Goal: Task Accomplishment & Management: Manage account settings

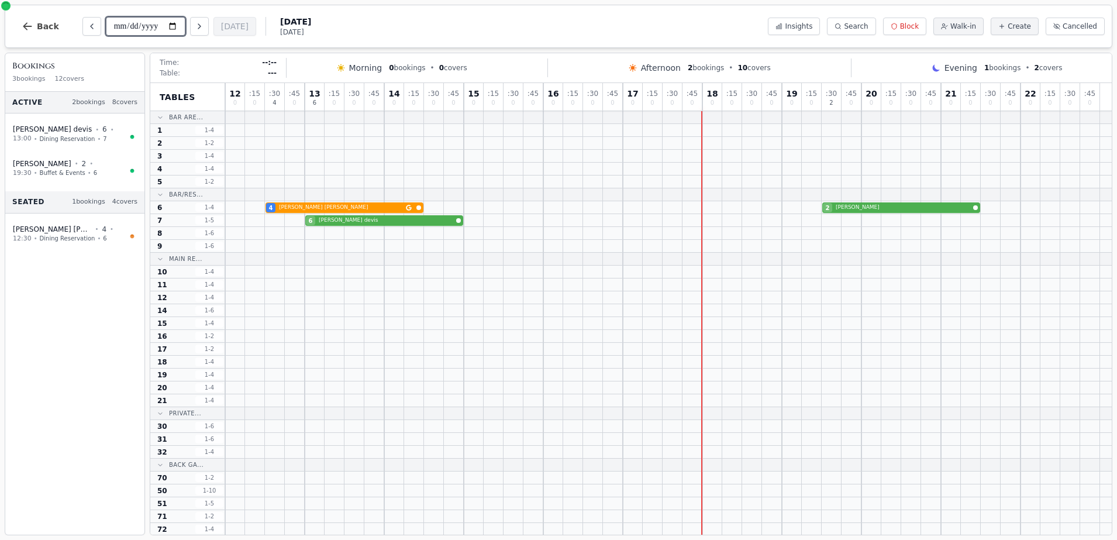
click at [173, 24] on input "**********" at bounding box center [146, 26] width 80 height 19
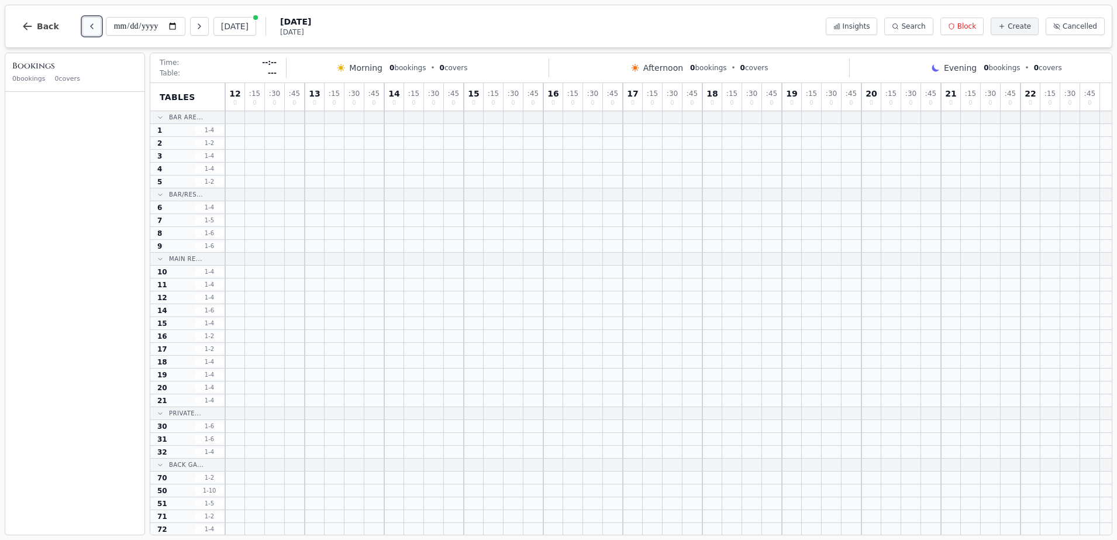
click at [82, 27] on button "Previous day" at bounding box center [91, 26] width 19 height 19
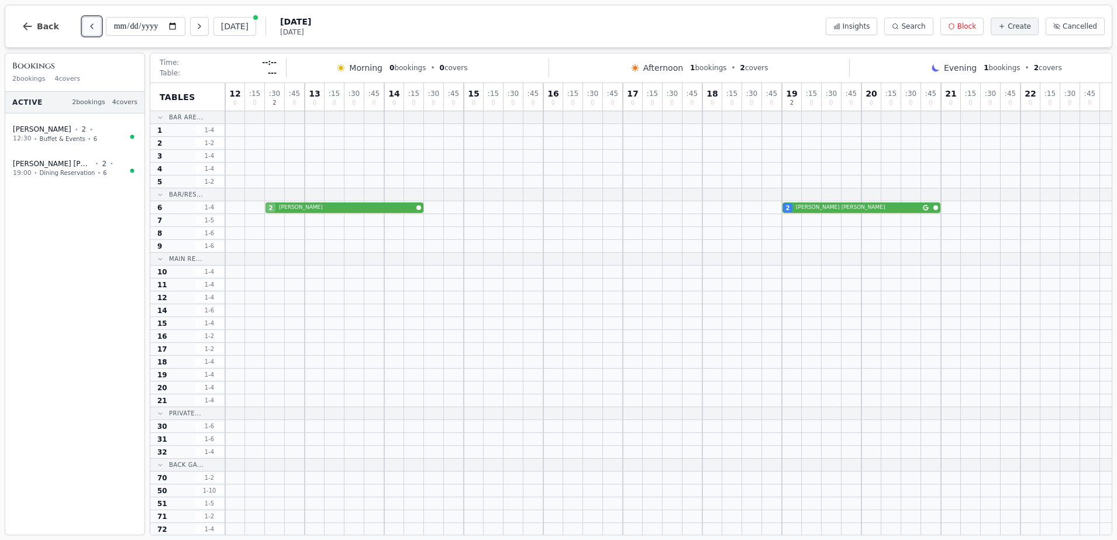
click at [82, 27] on button "Previous day" at bounding box center [91, 26] width 19 height 19
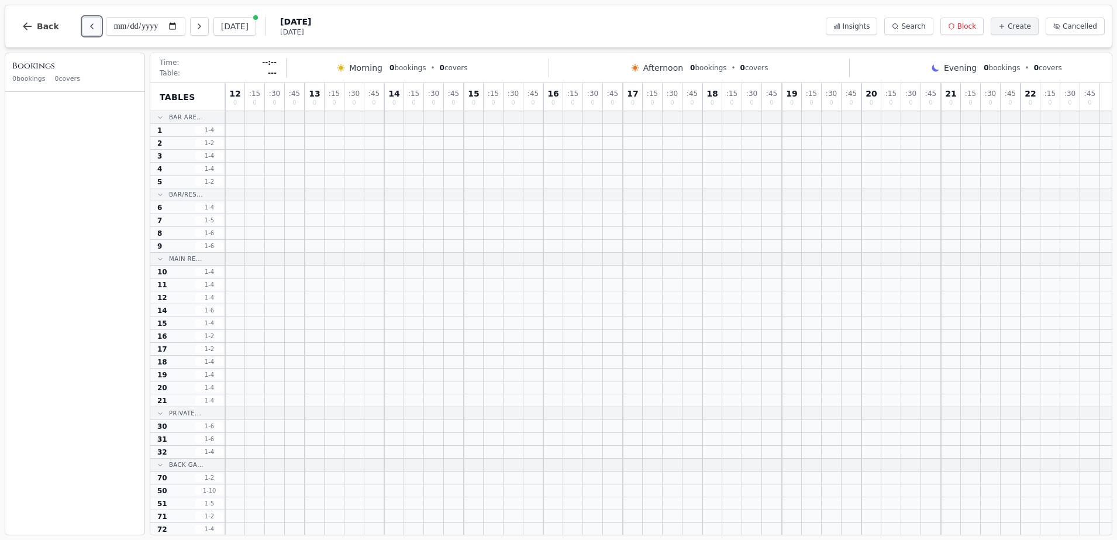
click at [82, 27] on button "Previous day" at bounding box center [91, 26] width 19 height 19
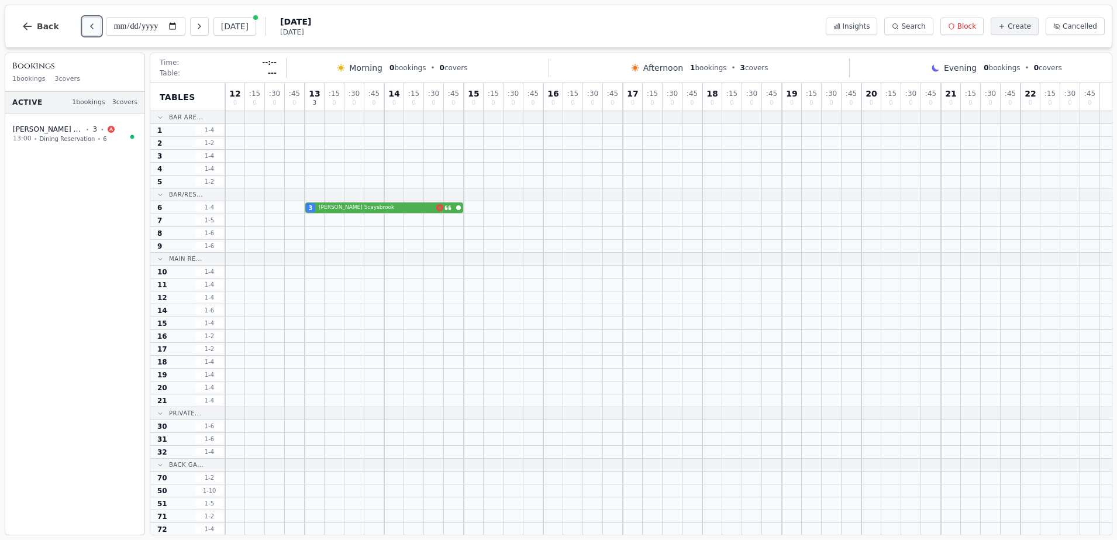
click at [87, 32] on button "Previous day" at bounding box center [91, 26] width 19 height 19
type input "**********"
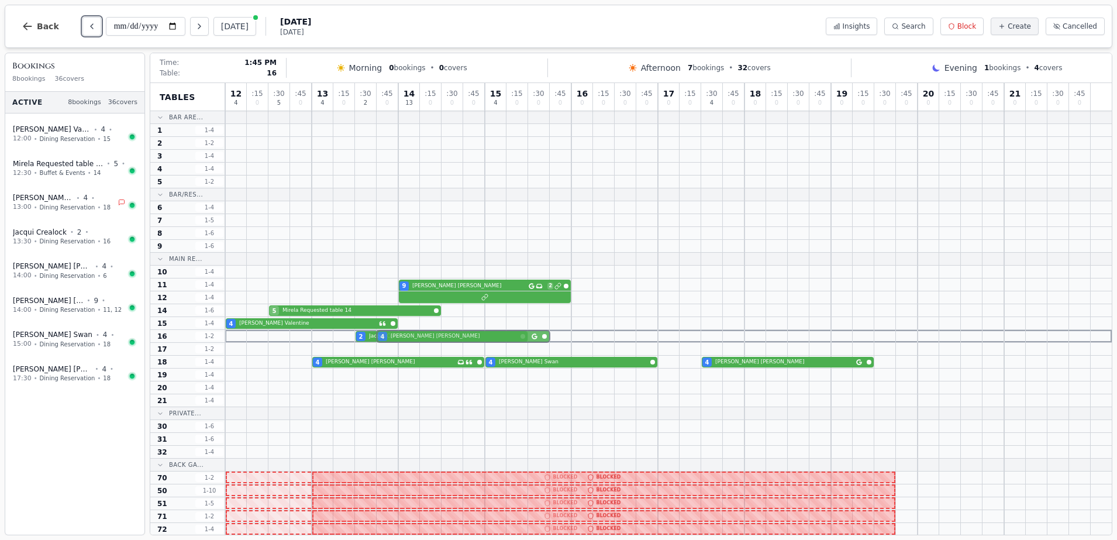
drag, startPoint x: 467, startPoint y: 212, endPoint x: 455, endPoint y: 332, distance: 120.5
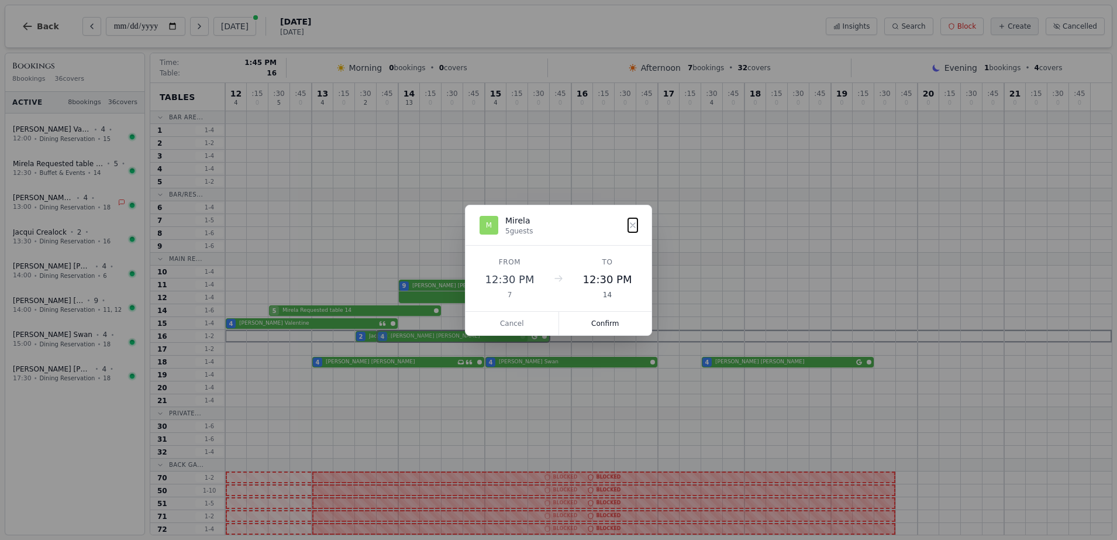
click at [454, 332] on div "12 4 : 15 0 : 30 5 : 45 0 13 4 : 15 0 : 30 2 : 45 0 14 13 : 15 0 : 30 0 : 45 0 …" at bounding box center [668, 425] width 887 height 684
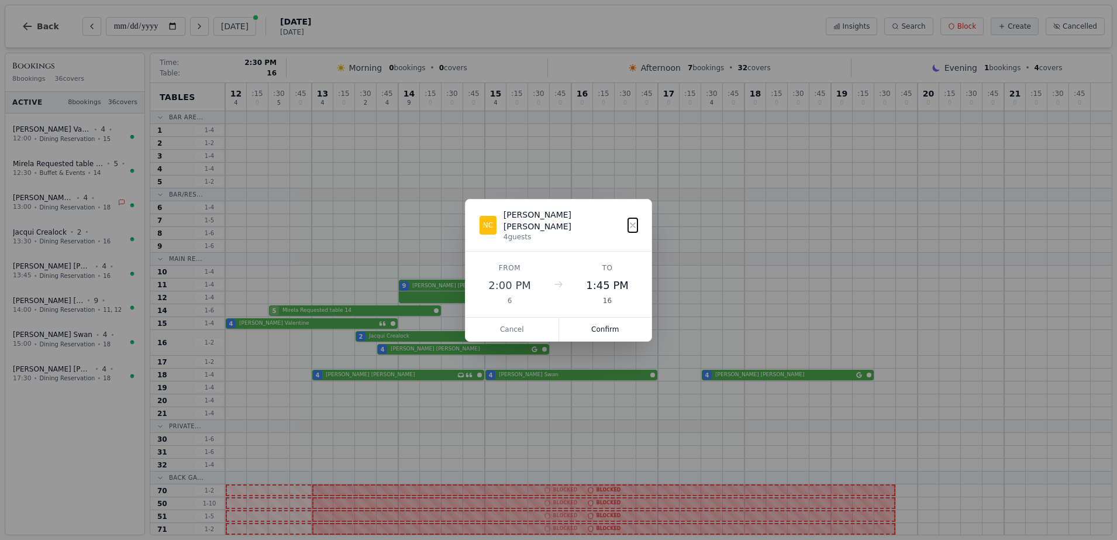
drag, startPoint x: 455, startPoint y: 332, endPoint x: 461, endPoint y: 330, distance: 6.0
click at [465, 330] on dialog "NC [PERSON_NAME] 4 guests From 2:00 PM 6 To 1:45 PM 16 Cancel Confirm" at bounding box center [558, 270] width 187 height 143
click at [491, 322] on button "Cancel" at bounding box center [513, 329] width 94 height 23
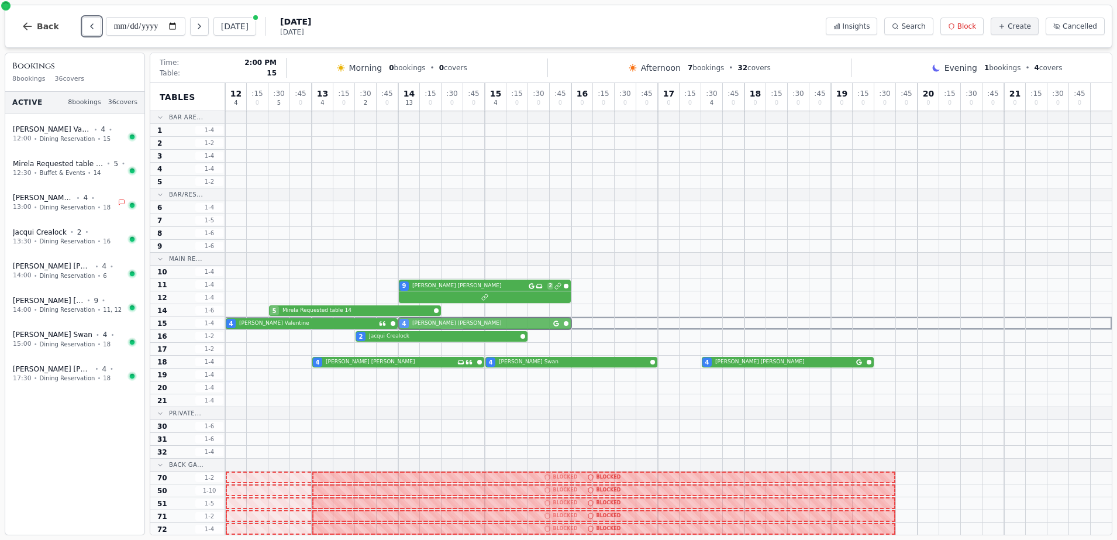
drag, startPoint x: 452, startPoint y: 207, endPoint x: 461, endPoint y: 321, distance: 114.4
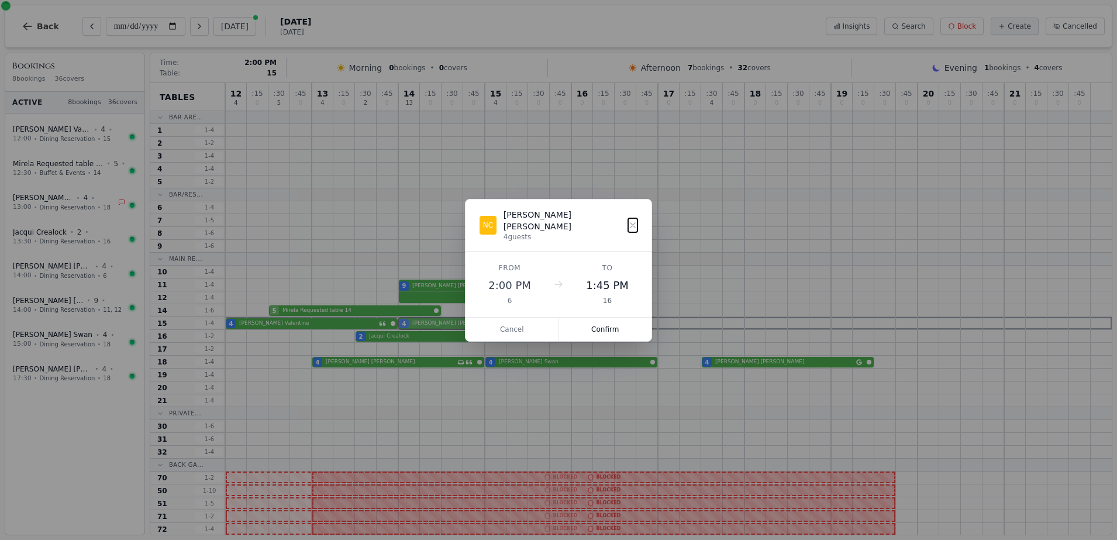
click at [461, 321] on div "12 4 : 15 0 : 30 5 : 45 0 13 4 : 15 0 : 30 2 : 45 0 14 13 : 15 0 : 30 0 : 45 0 …" at bounding box center [668, 425] width 887 height 684
click at [593, 323] on button "Confirm" at bounding box center [605, 329] width 93 height 23
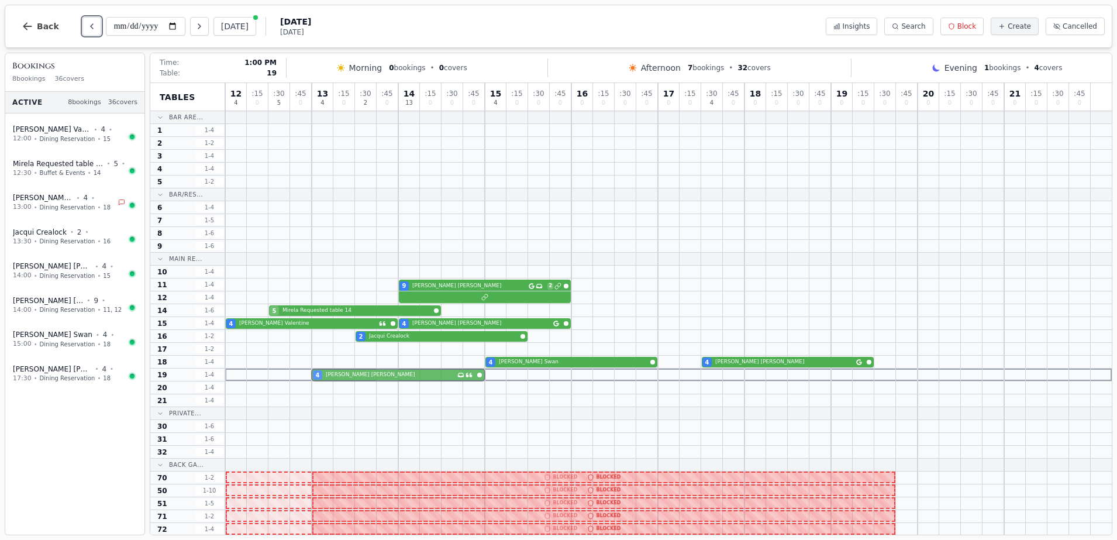
drag, startPoint x: 375, startPoint y: 362, endPoint x: 377, endPoint y: 371, distance: 8.9
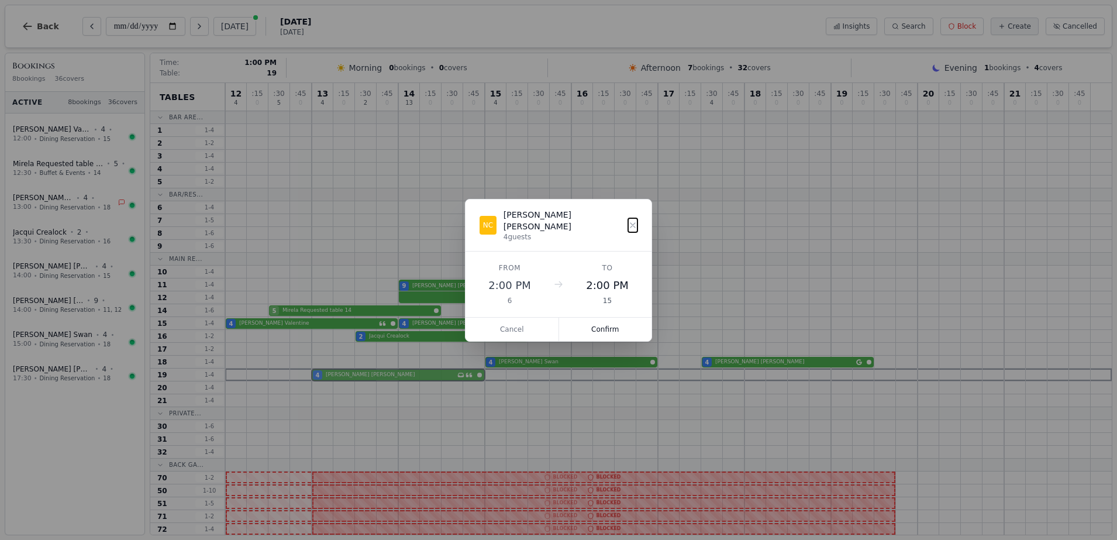
click at [377, 371] on div "12 4 : 15 0 : 30 5 : 45 0 13 4 : 15 0 : 30 2 : 45 0 14 13 : 15 0 : 30 0 : 45 0 …" at bounding box center [668, 425] width 887 height 684
click at [616, 321] on button "Confirm" at bounding box center [605, 329] width 93 height 23
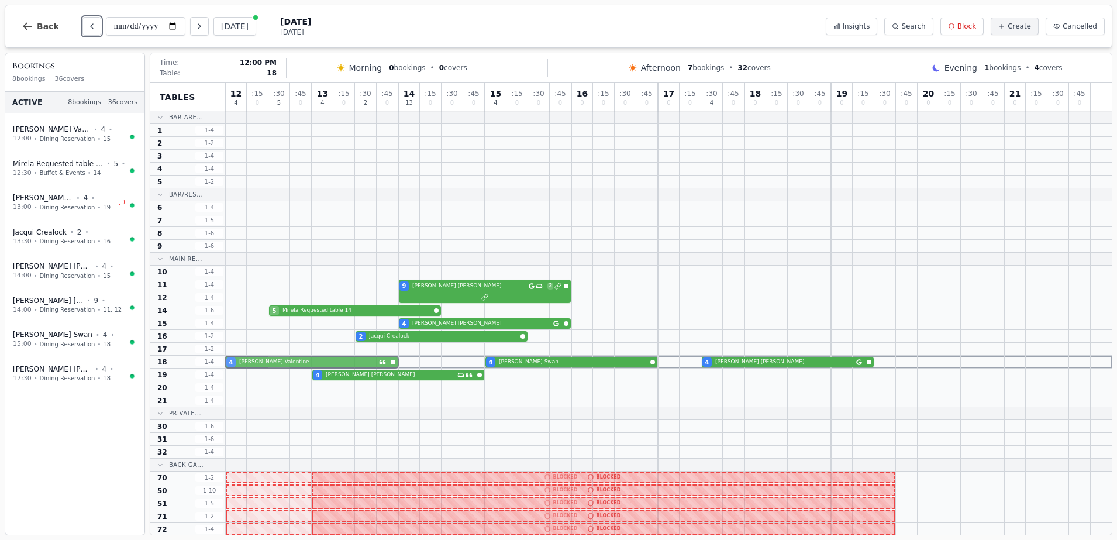
drag, startPoint x: 280, startPoint y: 325, endPoint x: 277, endPoint y: 357, distance: 32.3
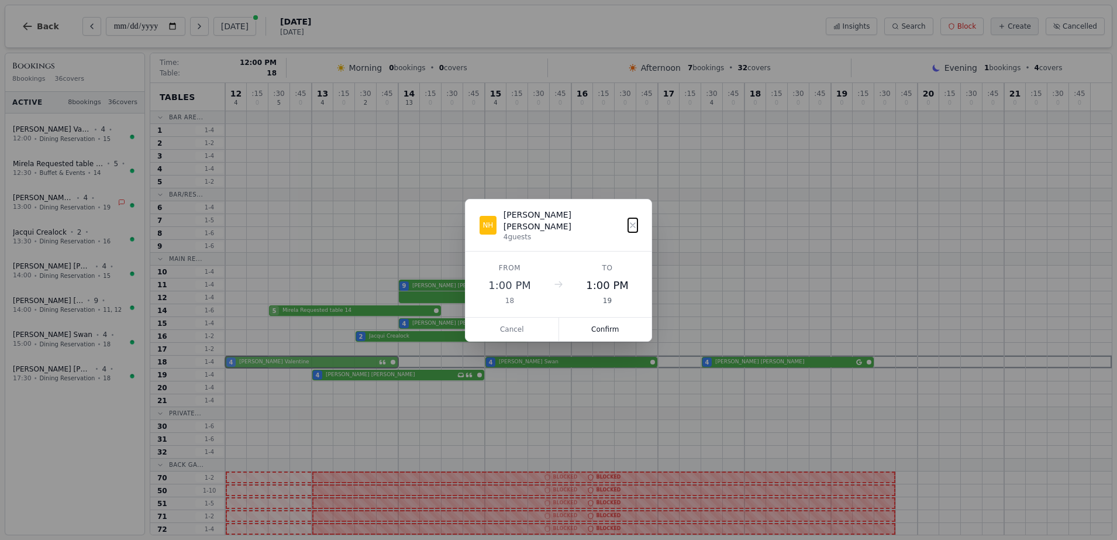
click at [277, 357] on div "12 4 : 15 0 : 30 5 : 45 0 13 4 : 15 0 : 30 2 : 45 0 14 13 : 15 0 : 30 0 : 45 0 …" at bounding box center [668, 425] width 887 height 684
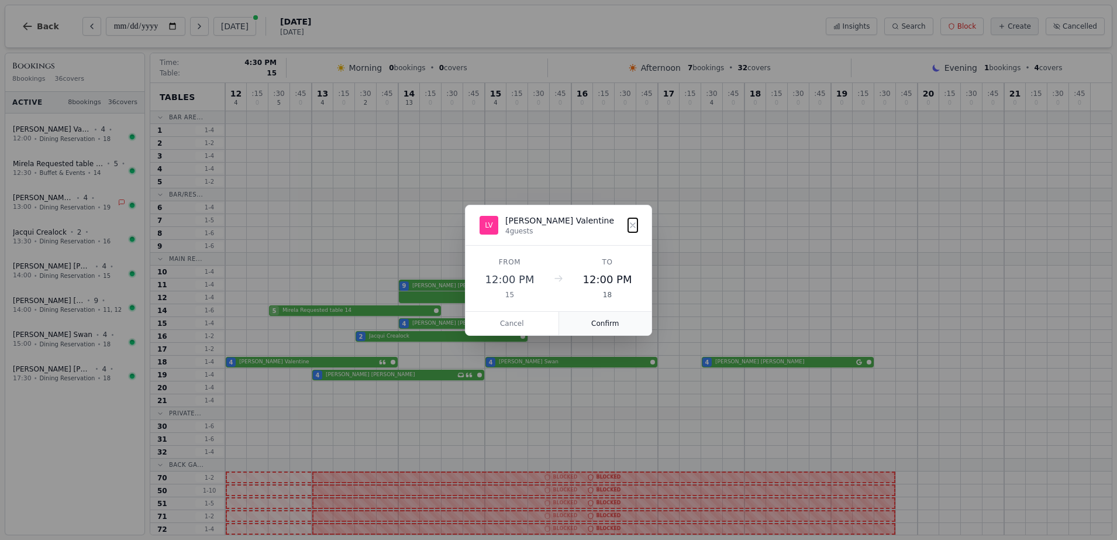
click at [632, 323] on button "Confirm" at bounding box center [605, 323] width 93 height 23
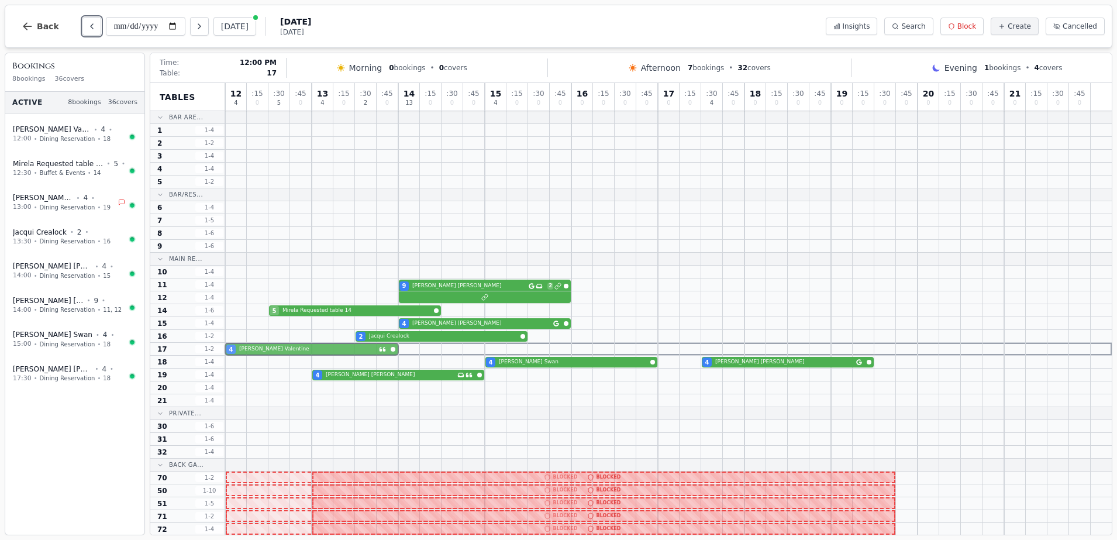
drag, startPoint x: 312, startPoint y: 363, endPoint x: 318, endPoint y: 335, distance: 28.1
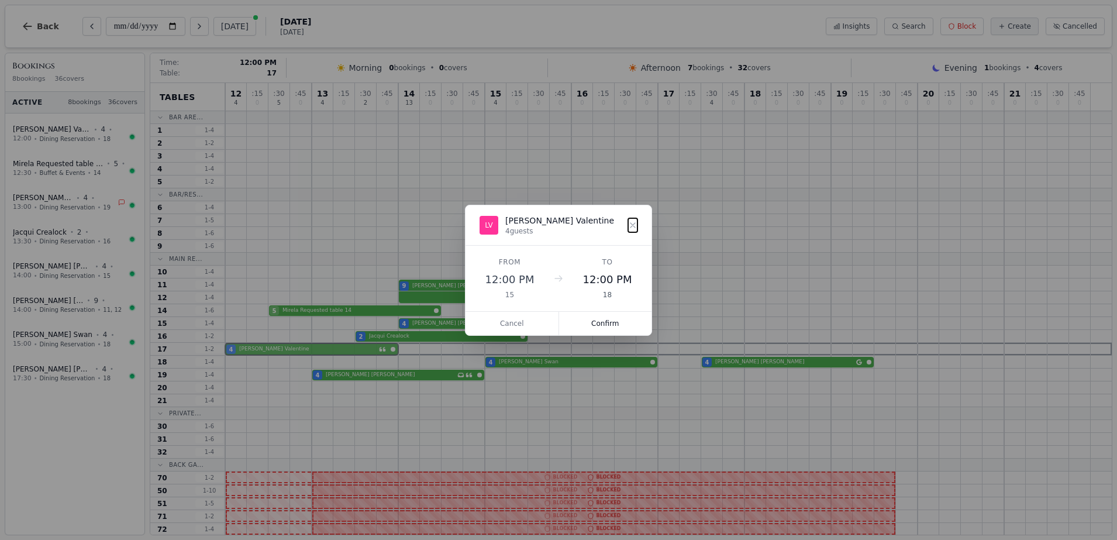
click at [318, 336] on div "12 4 : 15 0 : 30 5 : 45 0 13 4 : 15 0 : 30 2 : 45 0 14 13 : 15 0 : 30 0 : 45 0 …" at bounding box center [668, 425] width 887 height 684
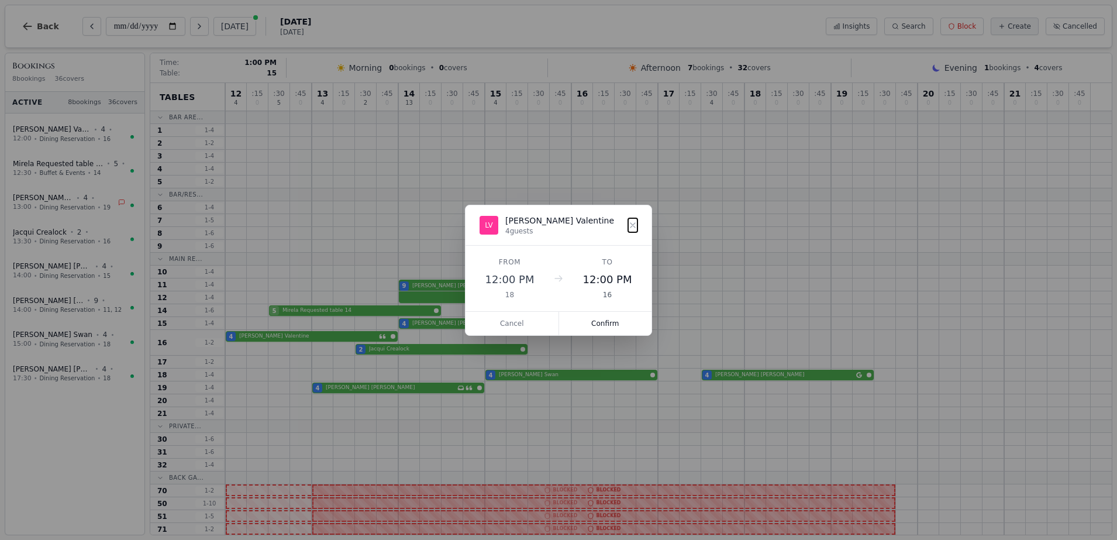
click at [465, 329] on dialog "LV [PERSON_NAME] 4 guests From 12:00 PM 18 To 12:00 PM 16 Cancel Confirm" at bounding box center [558, 270] width 187 height 131
click at [533, 321] on button "Cancel" at bounding box center [513, 323] width 94 height 23
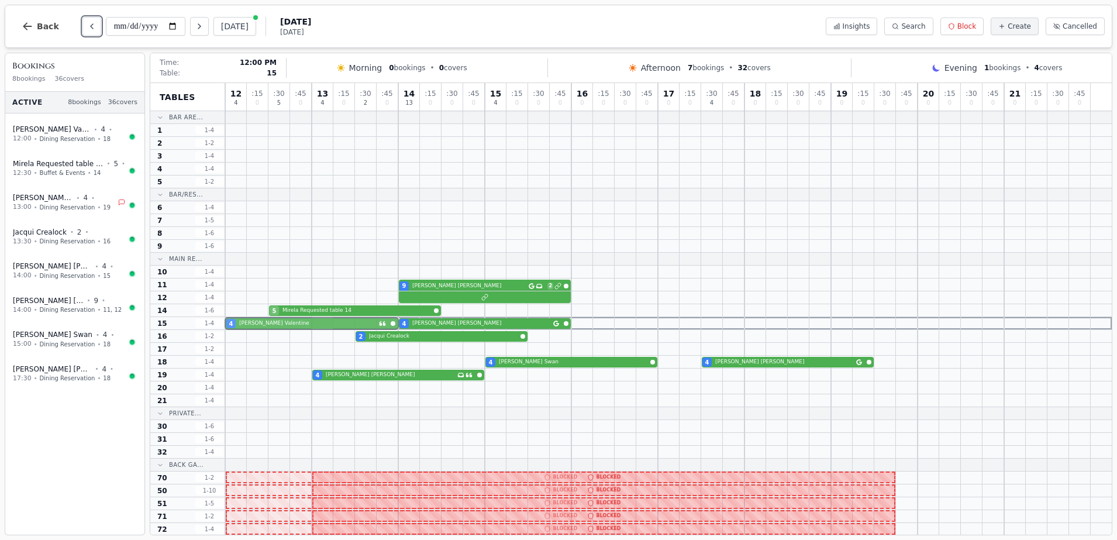
drag, startPoint x: 306, startPoint y: 360, endPoint x: 315, endPoint y: 323, distance: 37.9
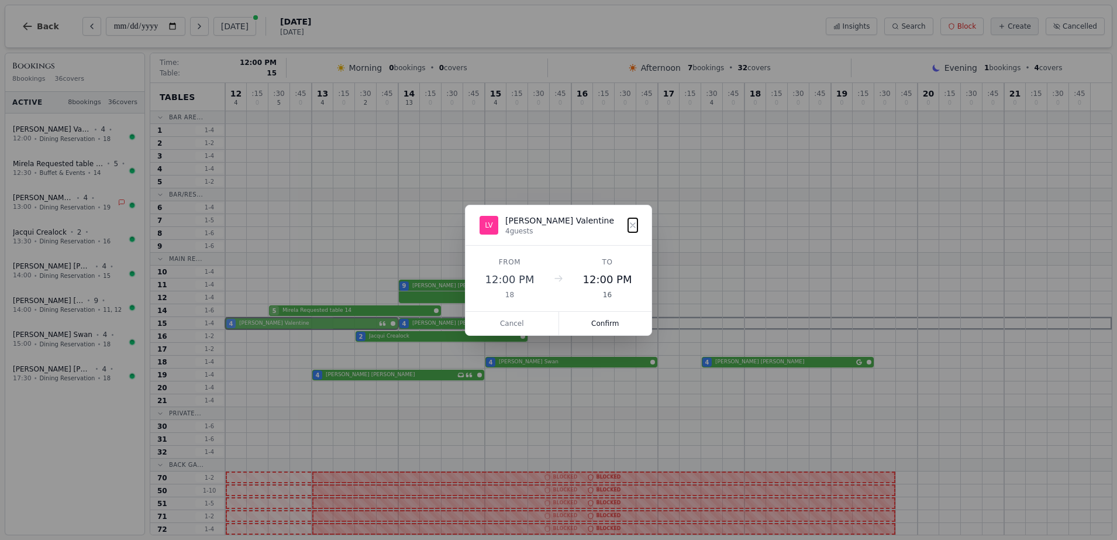
click at [315, 323] on div "12 4 : 15 0 : 30 5 : 45 0 13 4 : 15 0 : 30 2 : 45 0 14 13 : 15 0 : 30 0 : 45 0 …" at bounding box center [668, 425] width 887 height 684
click at [622, 321] on button "Confirm" at bounding box center [605, 323] width 93 height 23
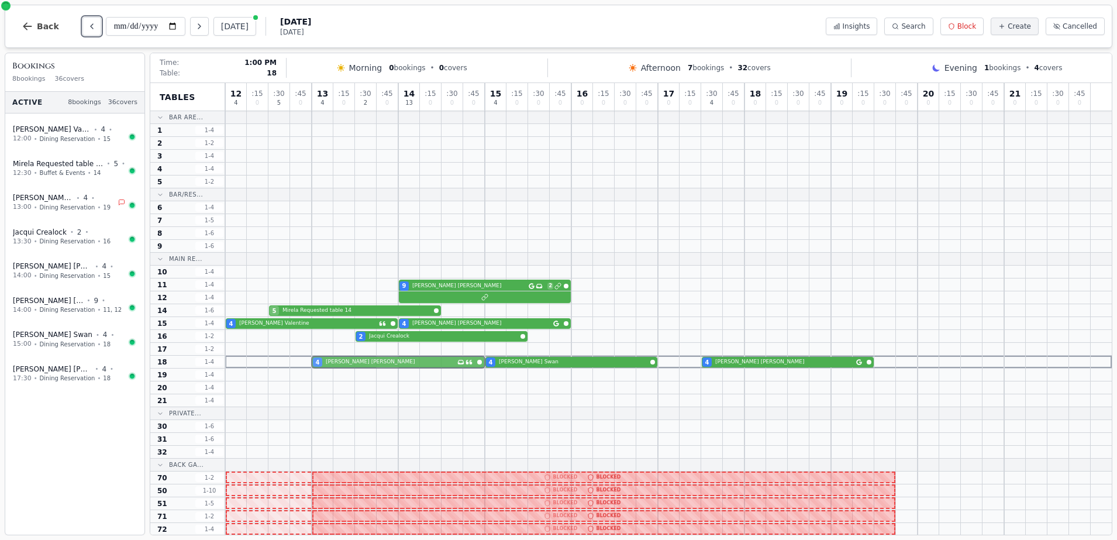
drag, startPoint x: 395, startPoint y: 371, endPoint x: 395, endPoint y: 357, distance: 14.0
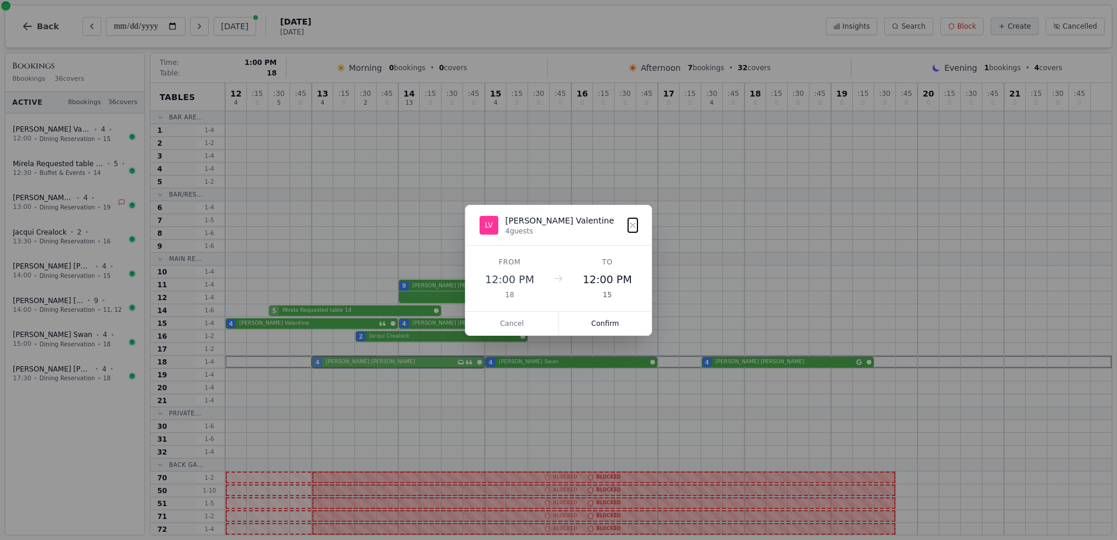
click at [395, 357] on div "12 4 : 15 0 : 30 5 : 45 0 13 4 : 15 0 : 30 2 : 45 0 14 13 : 15 0 : 30 0 : 45 0 …" at bounding box center [668, 425] width 887 height 684
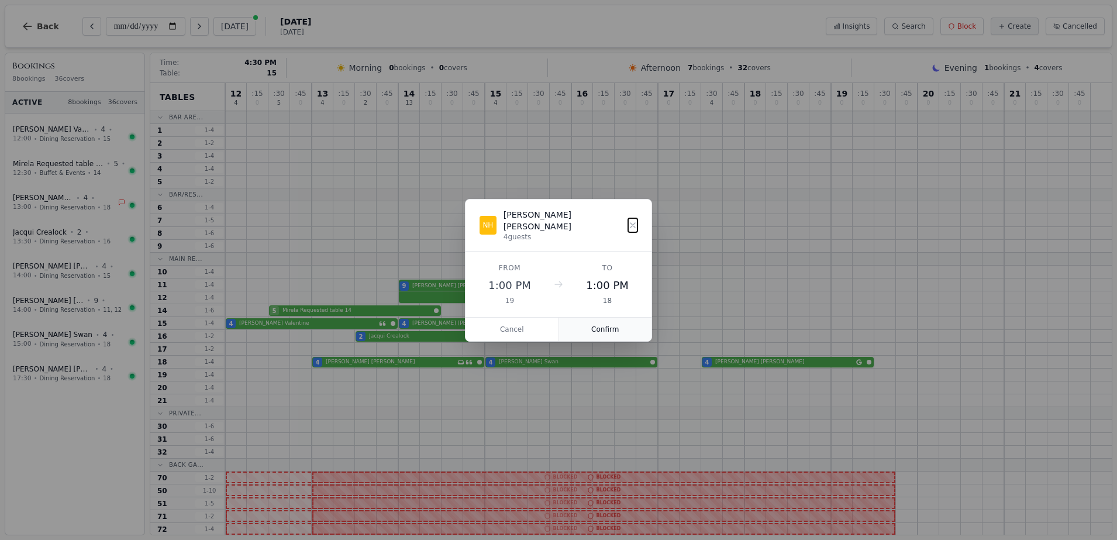
click at [615, 323] on button "Confirm" at bounding box center [605, 329] width 93 height 23
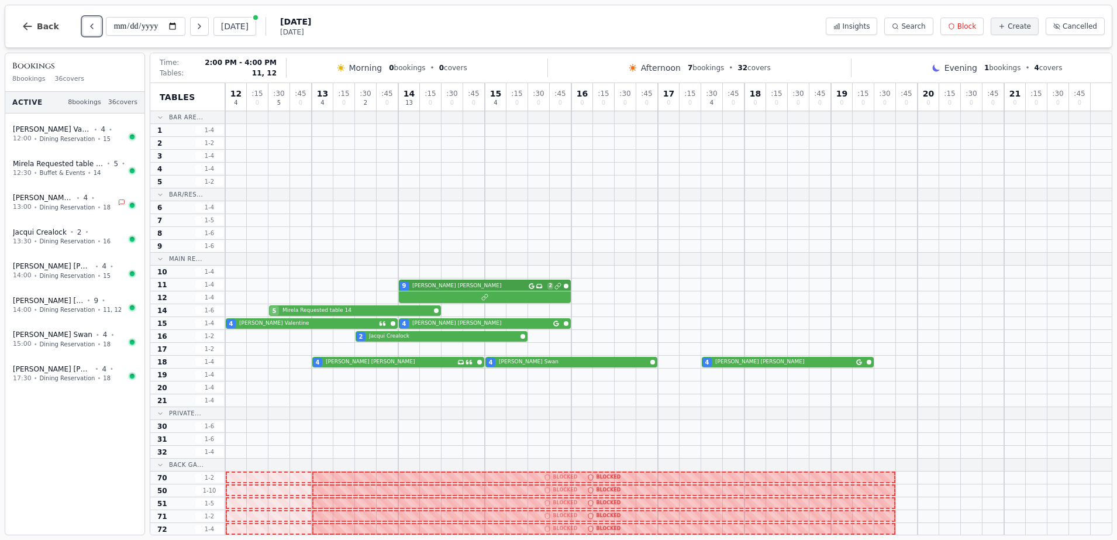
click at [465, 283] on div "9 [PERSON_NAME] Has conversation thread 2" at bounding box center [668, 284] width 887 height 13
select select "****"
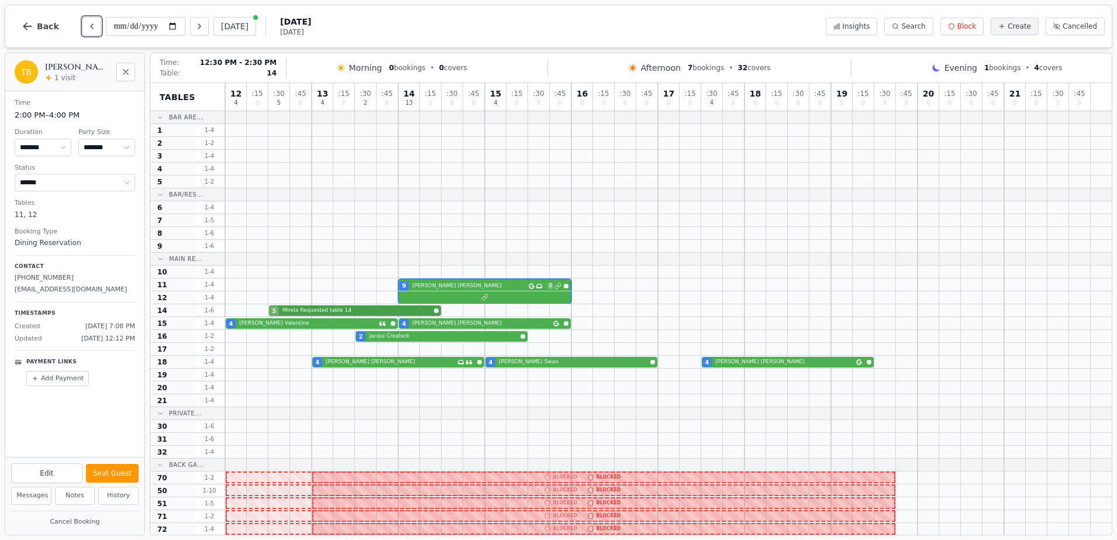
click at [359, 308] on div "5 Mirela Requested table 14" at bounding box center [668, 310] width 887 height 13
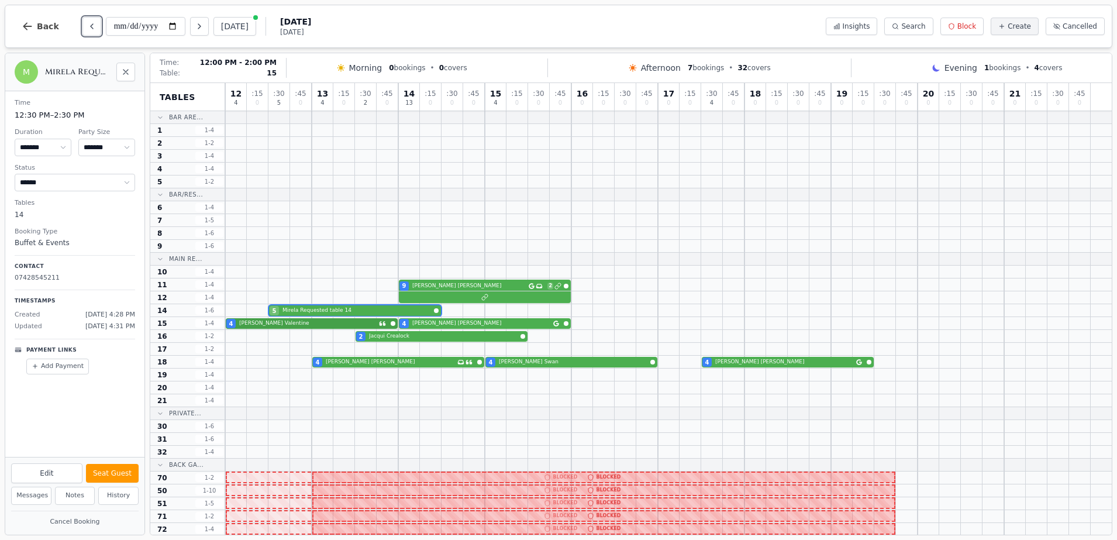
click at [361, 326] on div "4 [PERSON_NAME] 4 [PERSON_NAME]" at bounding box center [668, 323] width 887 height 13
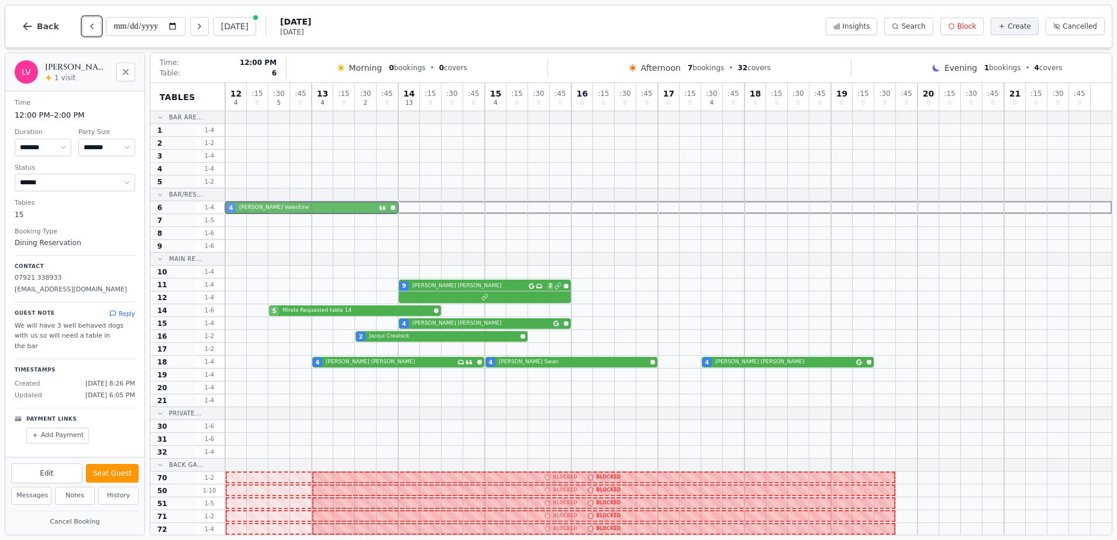
drag, startPoint x: 289, startPoint y: 323, endPoint x: 284, endPoint y: 211, distance: 112.4
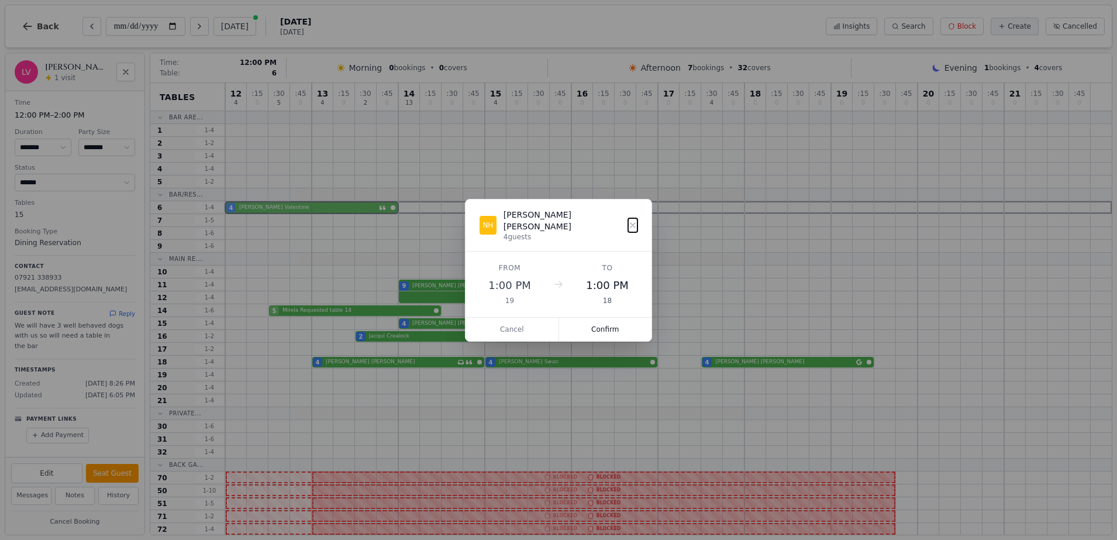
click at [284, 211] on div "12 4 : 15 0 : 30 5 : 45 0 13 4 : 15 0 : 30 2 : 45 0 14 13 : 15 0 : 30 0 : 45 0 …" at bounding box center [668, 425] width 887 height 684
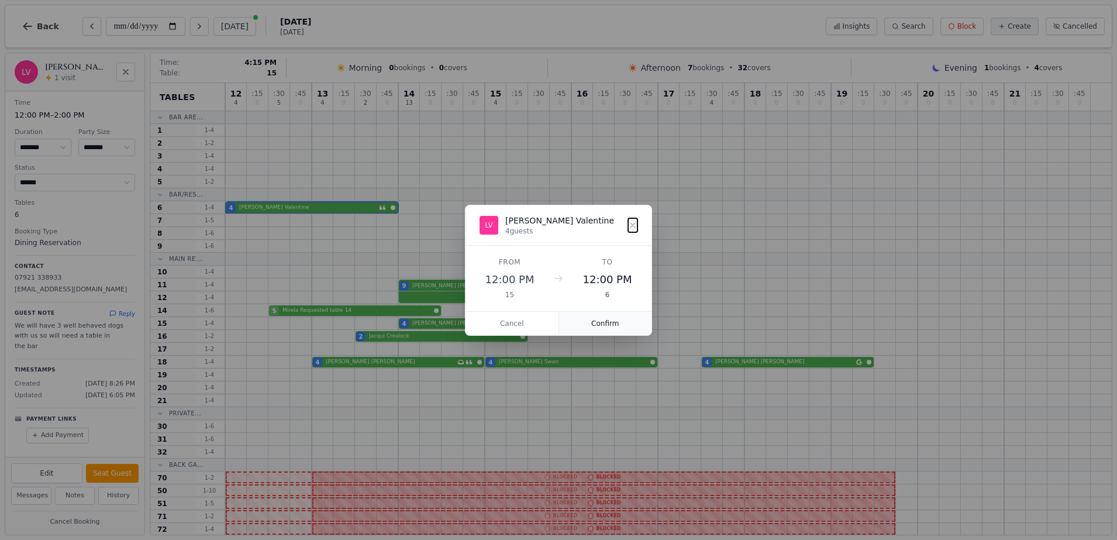
click at [597, 321] on button "Confirm" at bounding box center [605, 323] width 93 height 23
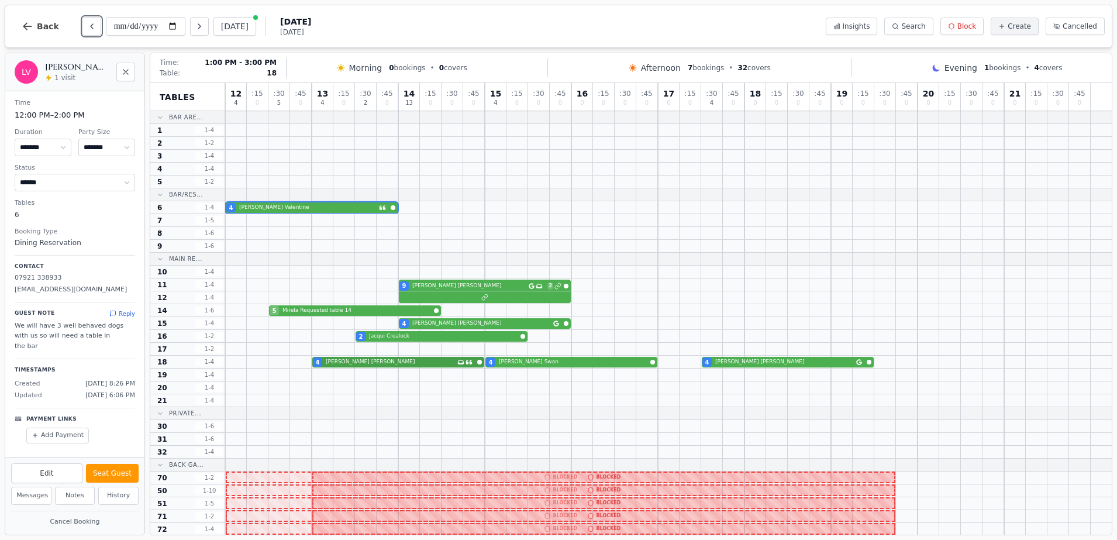
click at [360, 363] on div "4 [PERSON_NAME] Has conversation thread 4 [PERSON_NAME] 4 [PERSON_NAME]" at bounding box center [668, 362] width 887 height 13
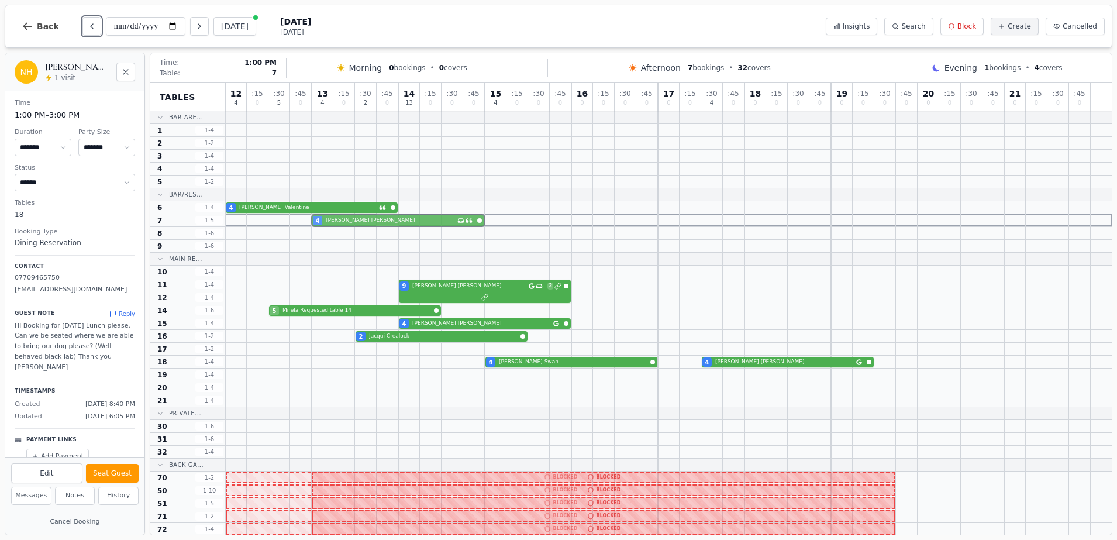
drag, startPoint x: 381, startPoint y: 364, endPoint x: 385, endPoint y: 224, distance: 140.4
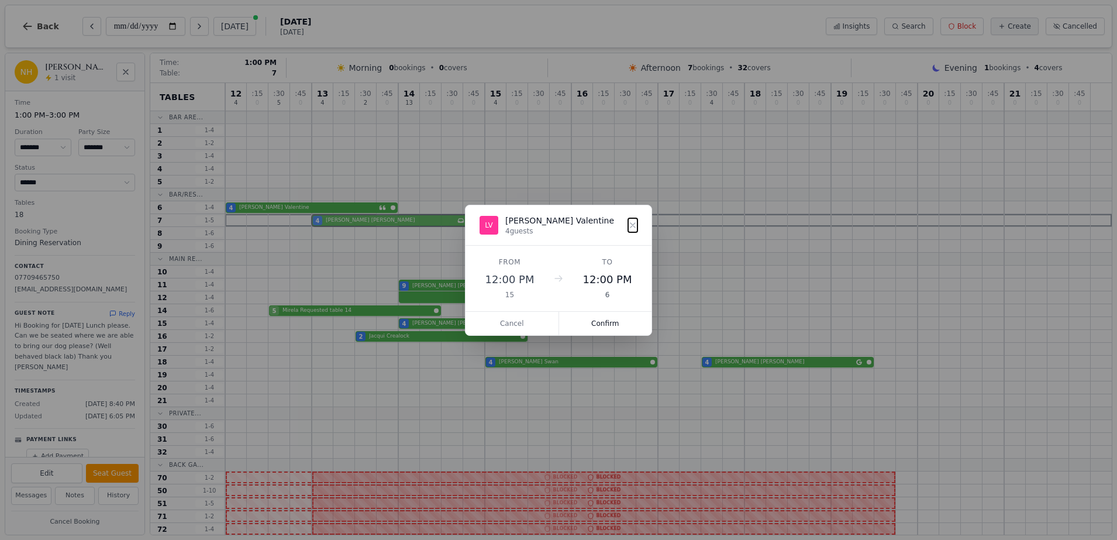
click at [385, 224] on div "12 4 : 15 0 : 30 5 : 45 0 13 4 : 15 0 : 30 2 : 45 0 14 13 : 15 0 : 30 0 : 45 0 …" at bounding box center [668, 425] width 887 height 684
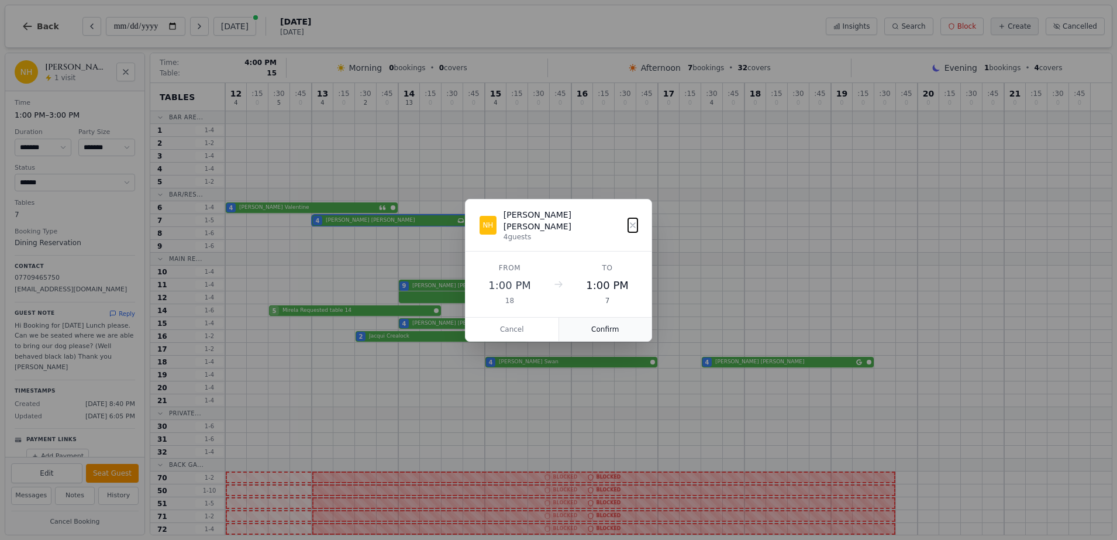
click at [585, 328] on button "Confirm" at bounding box center [605, 329] width 93 height 23
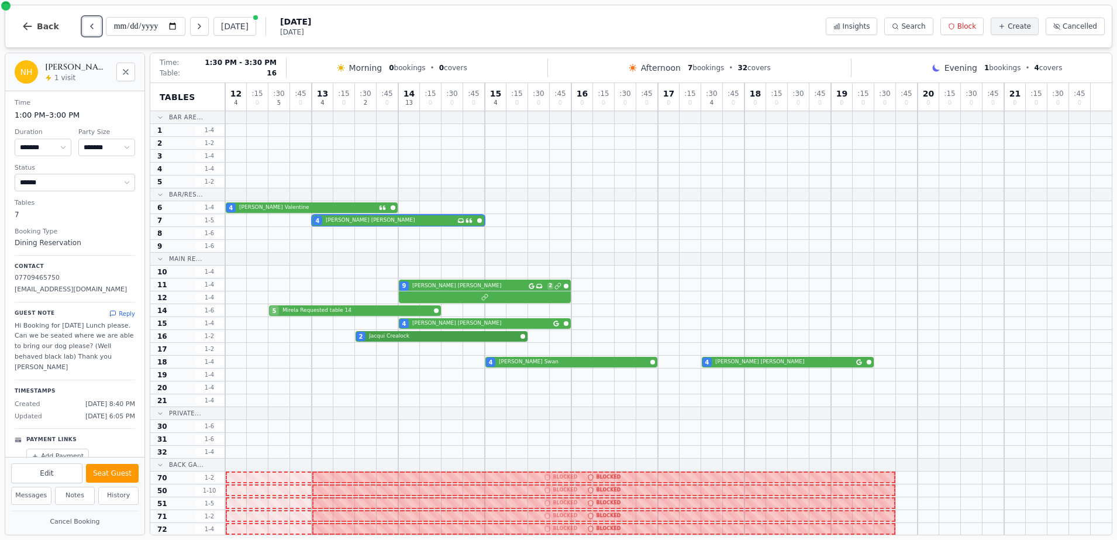
click at [447, 336] on div "2 [PERSON_NAME]" at bounding box center [668, 336] width 887 height 13
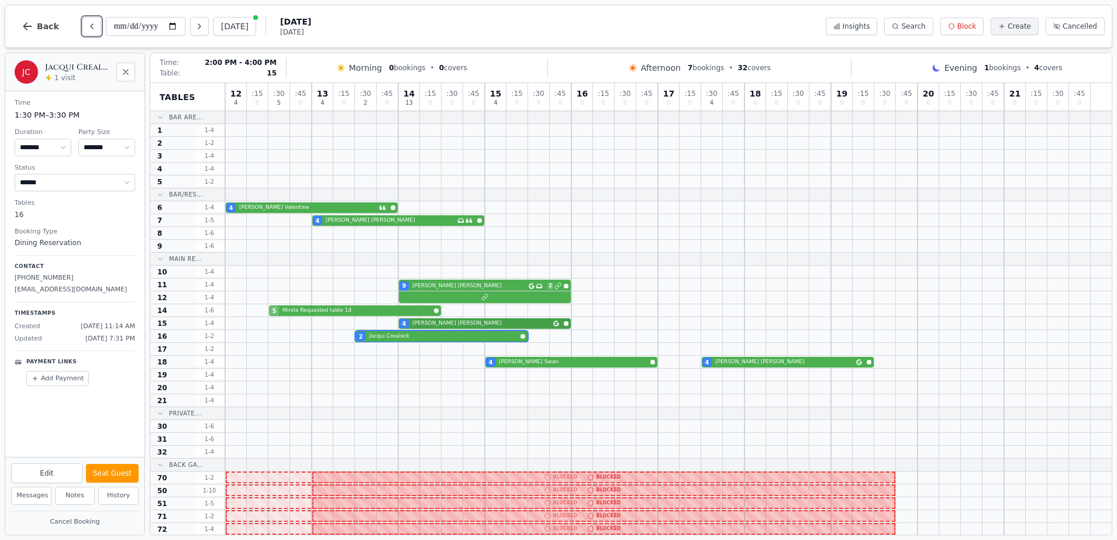
click at [459, 326] on div "4 [PERSON_NAME]" at bounding box center [668, 323] width 887 height 13
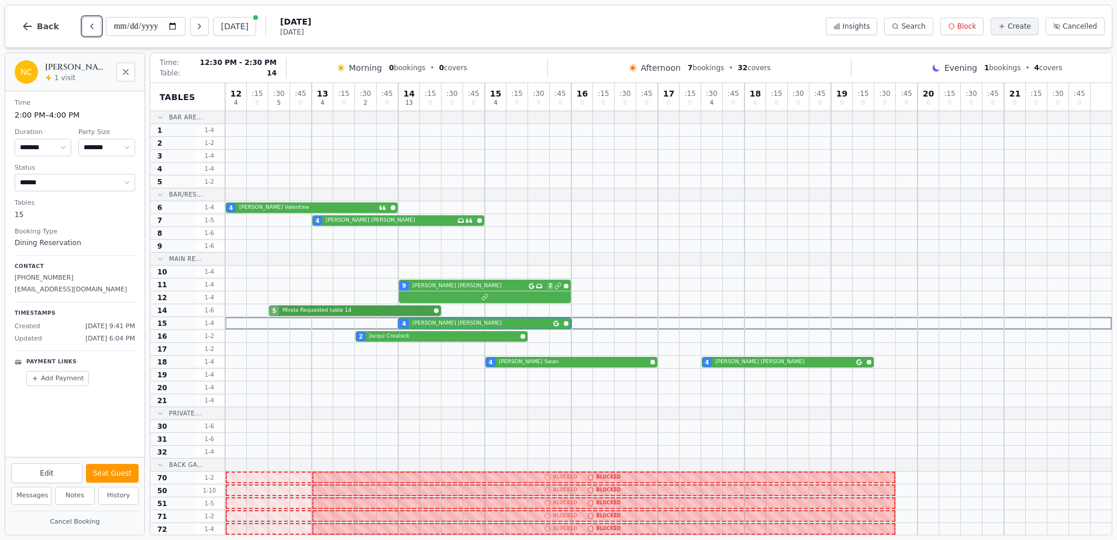
click at [406, 313] on div "5 Mirela Requested table 14" at bounding box center [668, 310] width 887 height 13
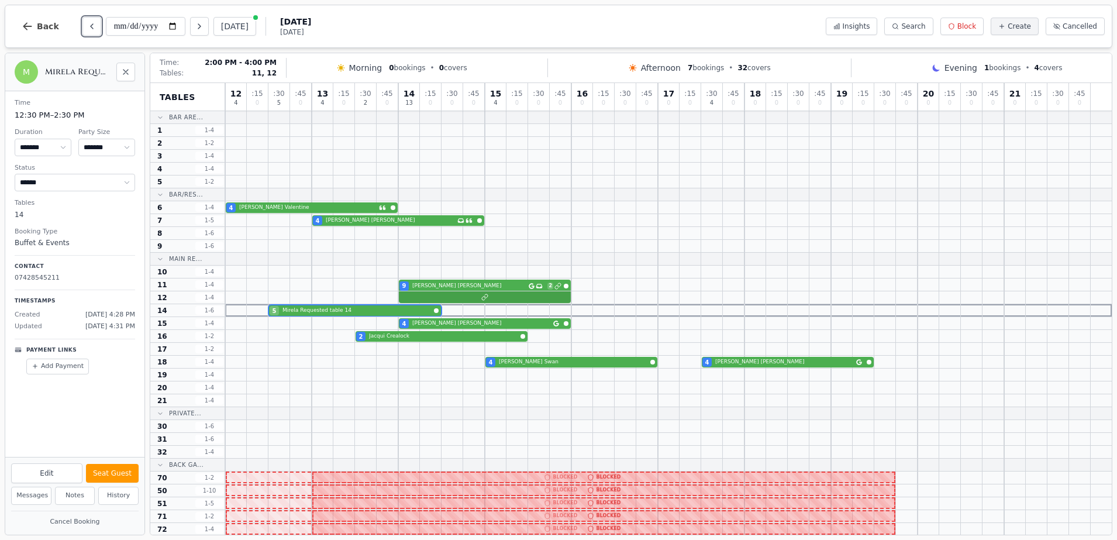
click at [454, 298] on div at bounding box center [668, 297] width 887 height 13
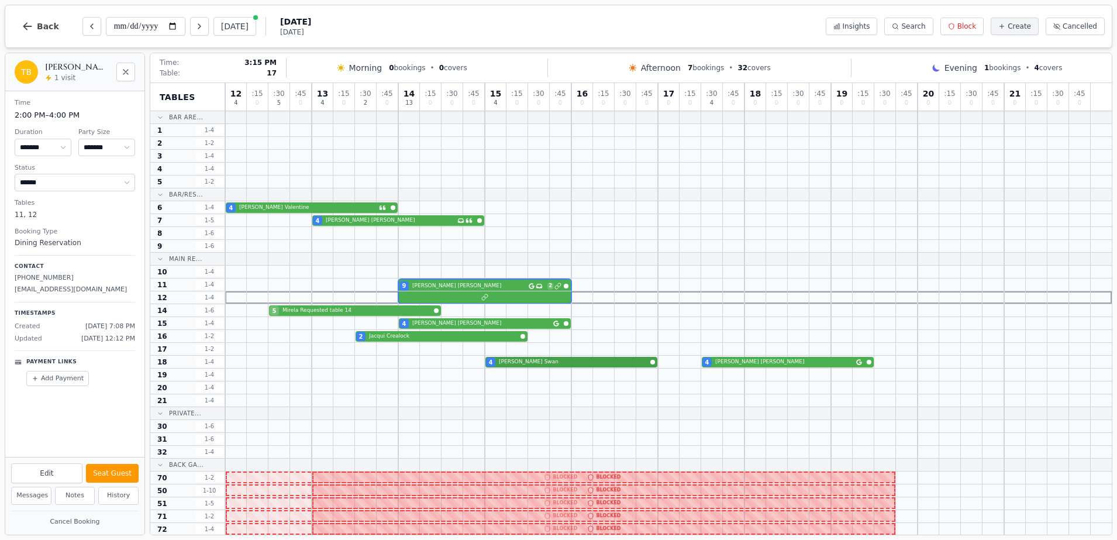
click at [527, 356] on div "4 [PERSON_NAME] 4 [PERSON_NAME]" at bounding box center [668, 362] width 887 height 13
click at [536, 363] on div "4 [PERSON_NAME] 4 [PERSON_NAME]" at bounding box center [668, 362] width 887 height 13
select select "*"
click at [774, 363] on div "4 [PERSON_NAME] 4 [PERSON_NAME]" at bounding box center [668, 362] width 887 height 13
click at [633, 364] on div "4 [PERSON_NAME] 4 [PERSON_NAME]" at bounding box center [668, 362] width 887 height 13
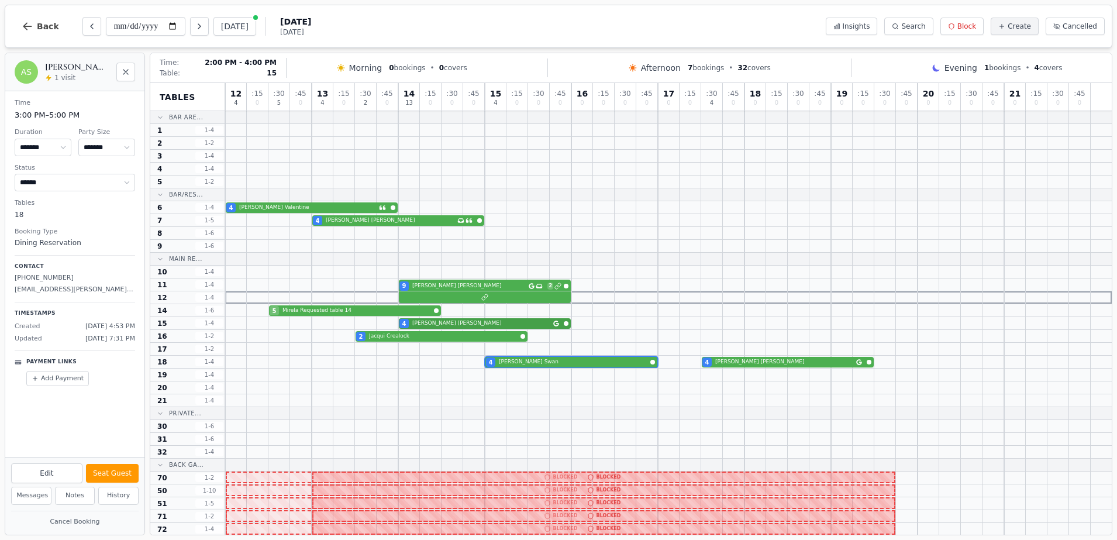
click at [465, 319] on div "4 [PERSON_NAME]" at bounding box center [668, 323] width 887 height 13
click at [26, 498] on button "Messages" at bounding box center [31, 496] width 40 height 18
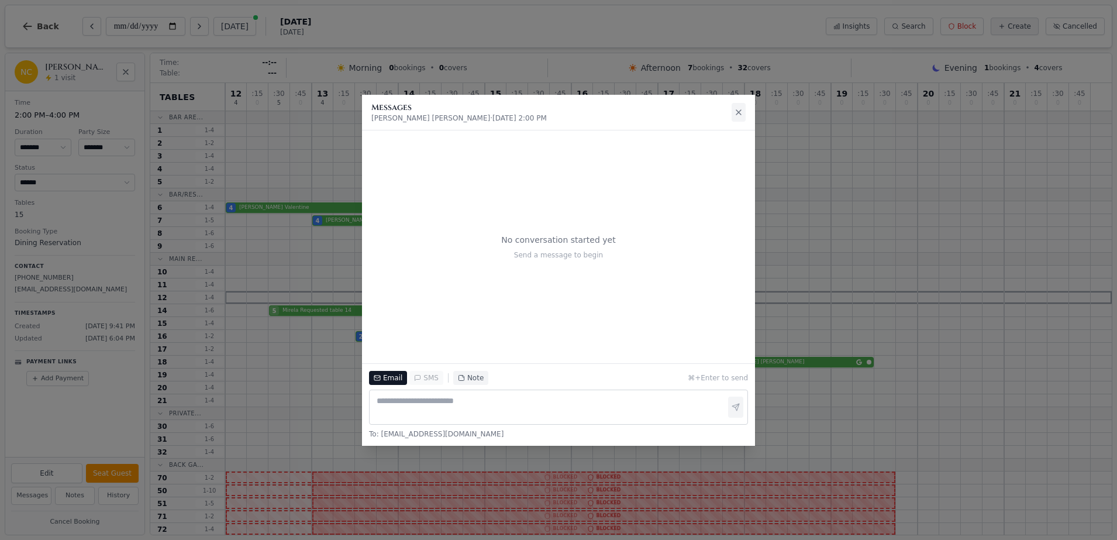
click at [742, 109] on icon at bounding box center [738, 112] width 9 height 9
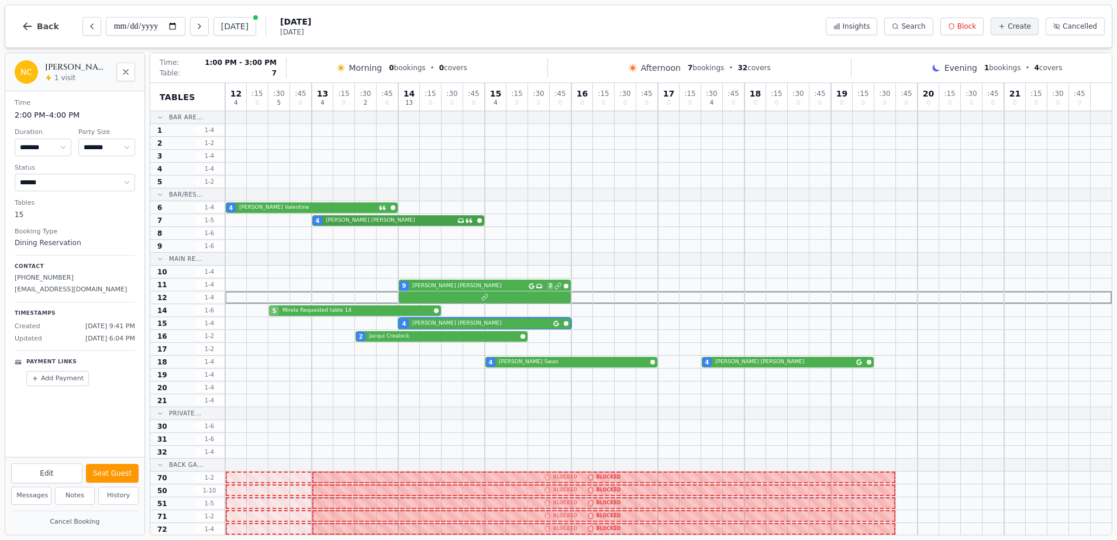
click at [371, 219] on div "4 [PERSON_NAME] Has conversation thread" at bounding box center [668, 220] width 887 height 13
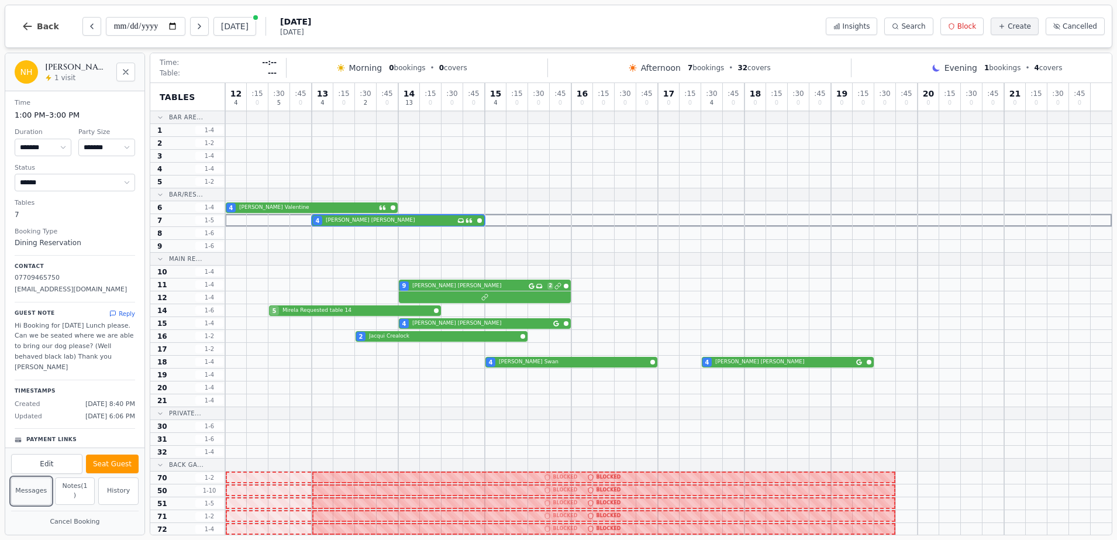
click at [29, 495] on button "Messages" at bounding box center [31, 490] width 40 height 27
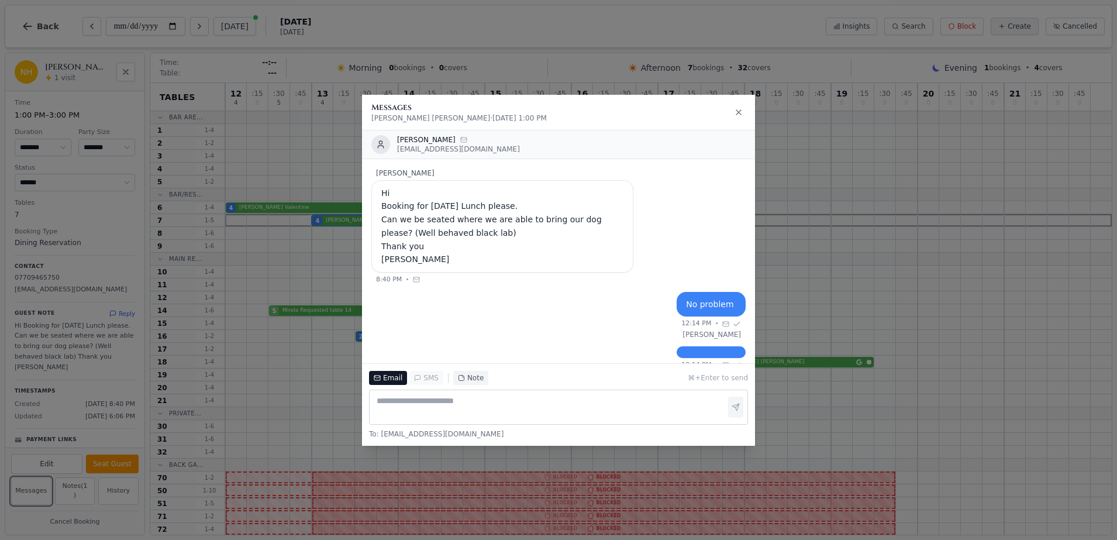
scroll to position [33, 0]
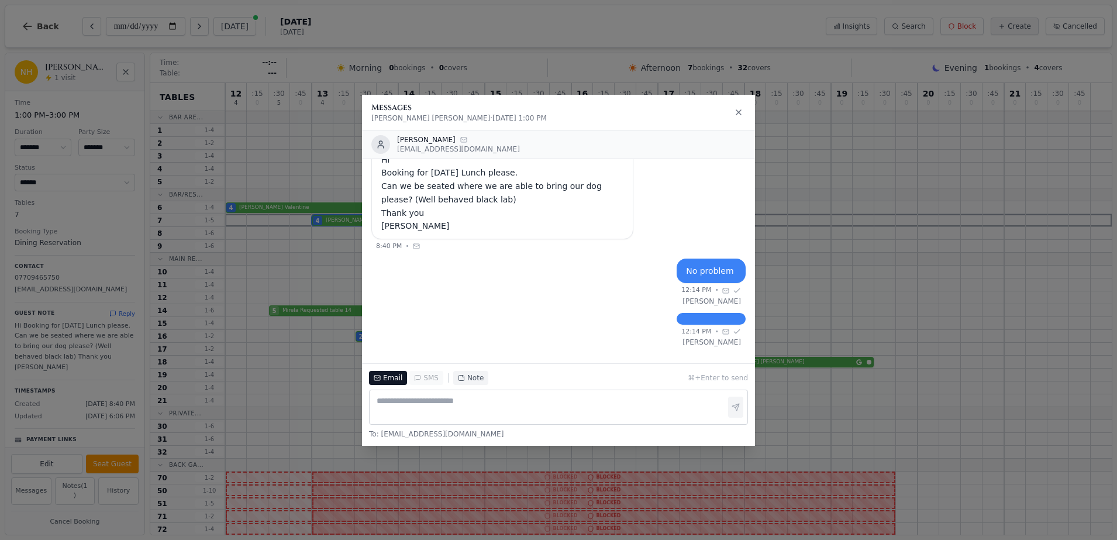
click at [827, 266] on div "Messages [PERSON_NAME] · [DATE] 1:00 PM [PERSON_NAME] [EMAIL_ADDRESS][DOMAIN_NA…" at bounding box center [558, 270] width 1117 height 540
click at [337, 390] on div "Messages [PERSON_NAME] · [DATE] 1:00 PM [PERSON_NAME] [EMAIL_ADDRESS][DOMAIN_NA…" at bounding box center [558, 270] width 1117 height 540
click at [737, 110] on icon at bounding box center [738, 112] width 9 height 9
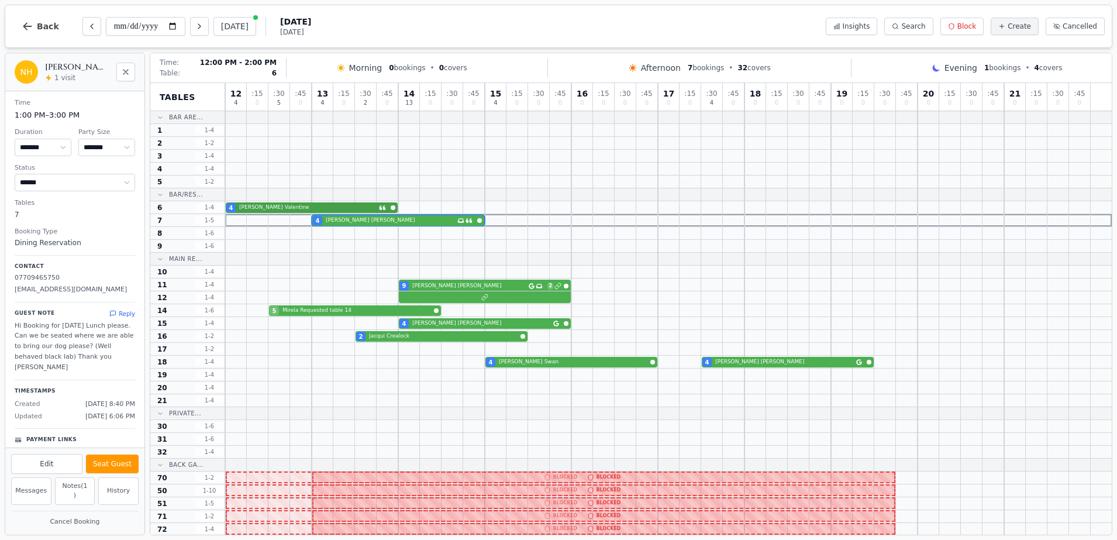
click at [326, 205] on div "4 [PERSON_NAME]" at bounding box center [668, 207] width 887 height 13
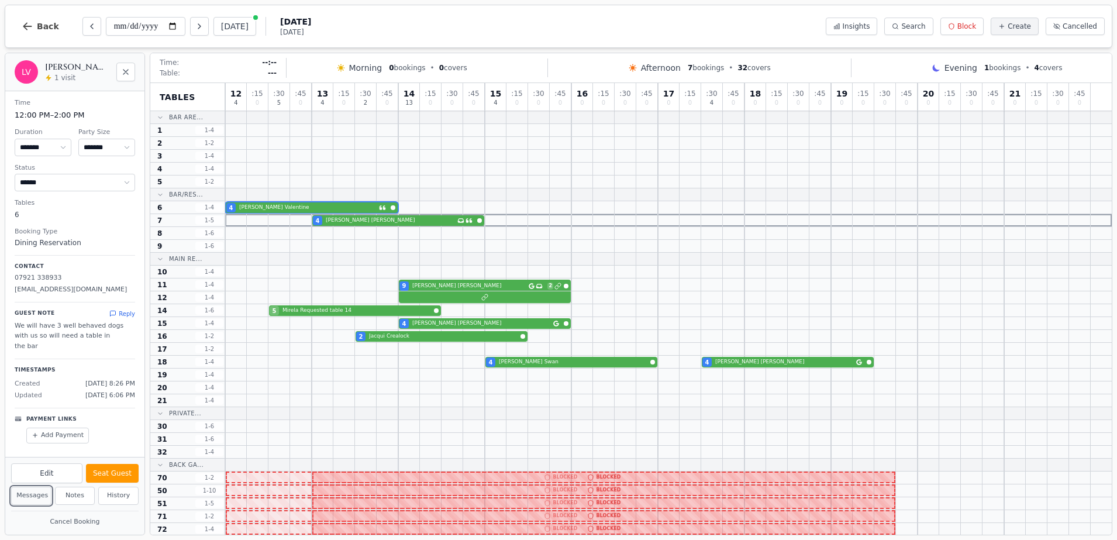
click at [49, 496] on button "Messages" at bounding box center [31, 496] width 40 height 18
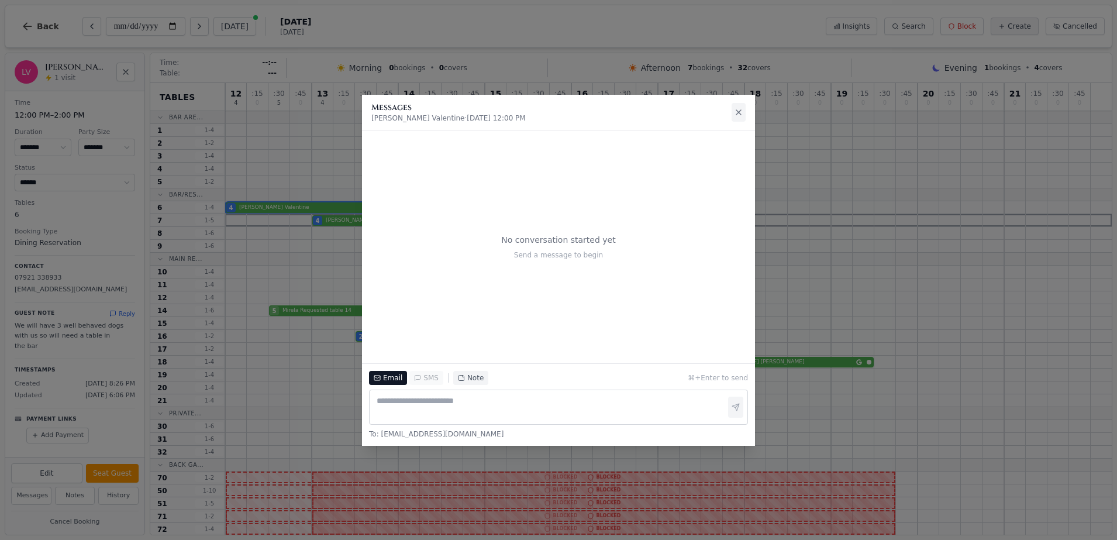
click at [738, 117] on icon at bounding box center [738, 112] width 9 height 9
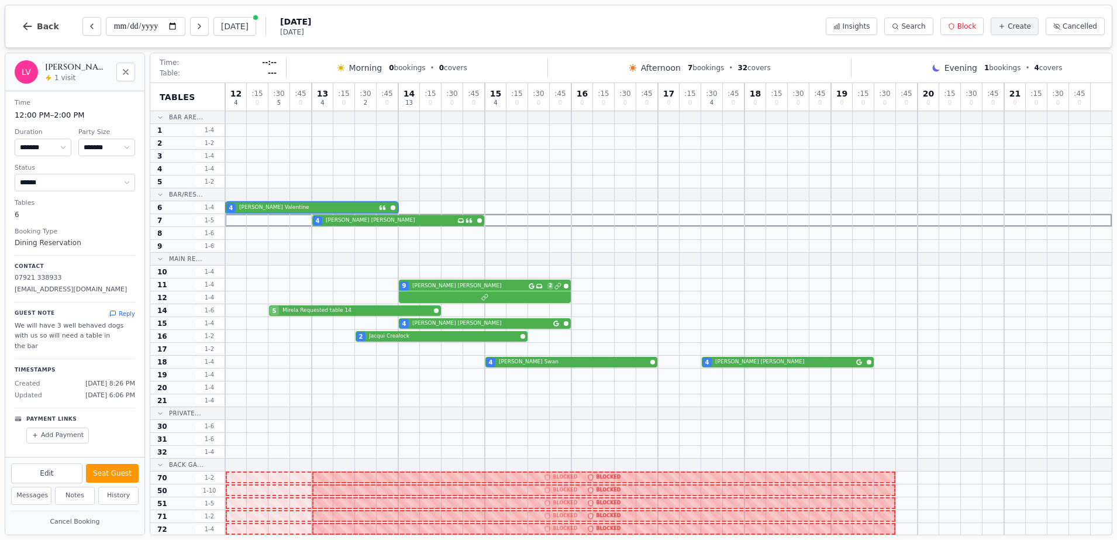
click at [66, 509] on div "Cancel Booking" at bounding box center [74, 521] width 139 height 27
click at [71, 497] on button "Notes" at bounding box center [75, 496] width 40 height 18
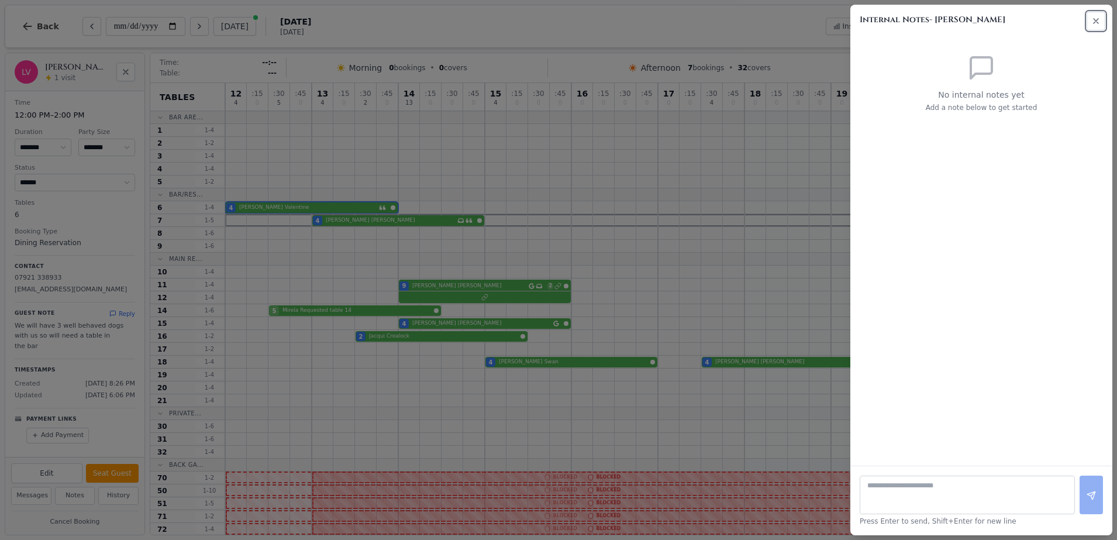
click at [1097, 22] on icon "button" at bounding box center [1095, 20] width 9 height 9
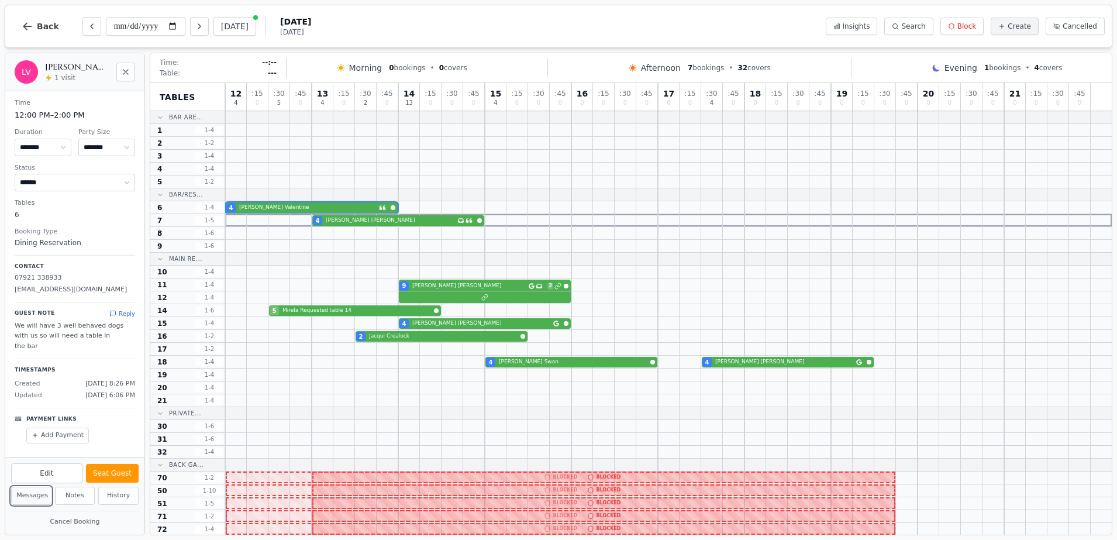
click at [32, 498] on button "Messages" at bounding box center [31, 496] width 40 height 18
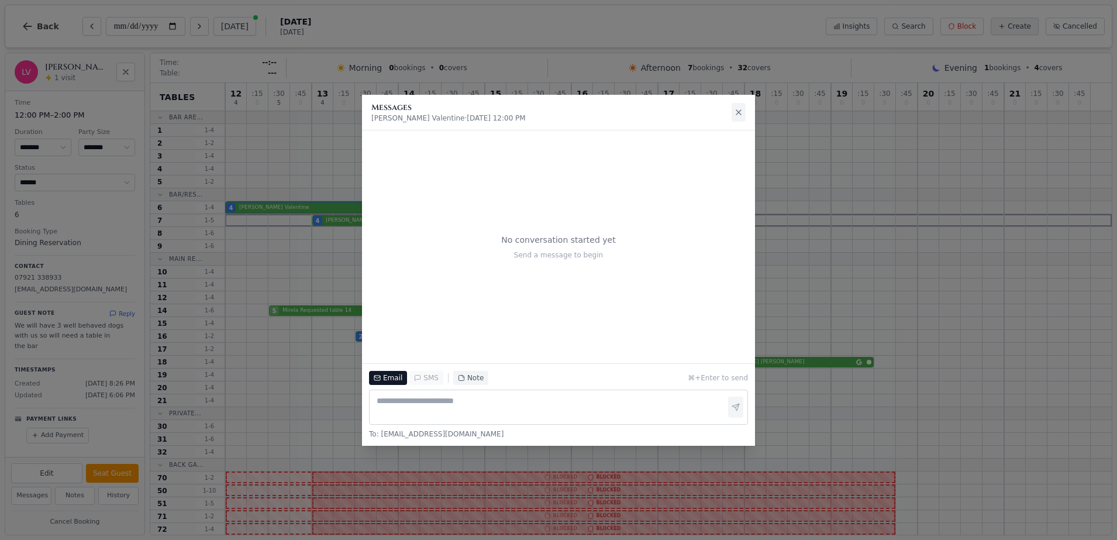
click at [735, 114] on icon at bounding box center [738, 112] width 9 height 9
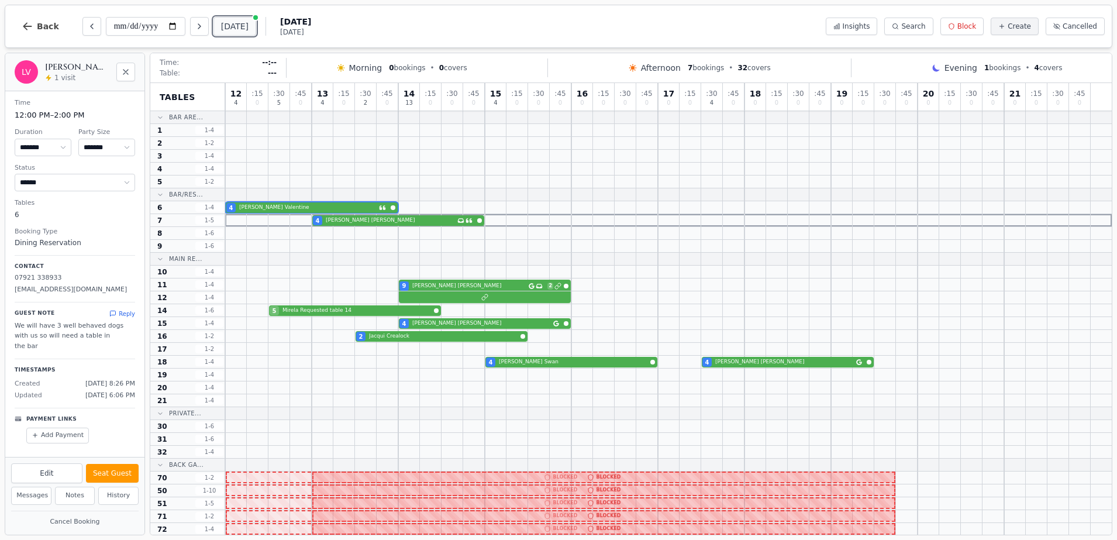
click at [236, 28] on button "[DATE]" at bounding box center [234, 26] width 43 height 19
type input "**********"
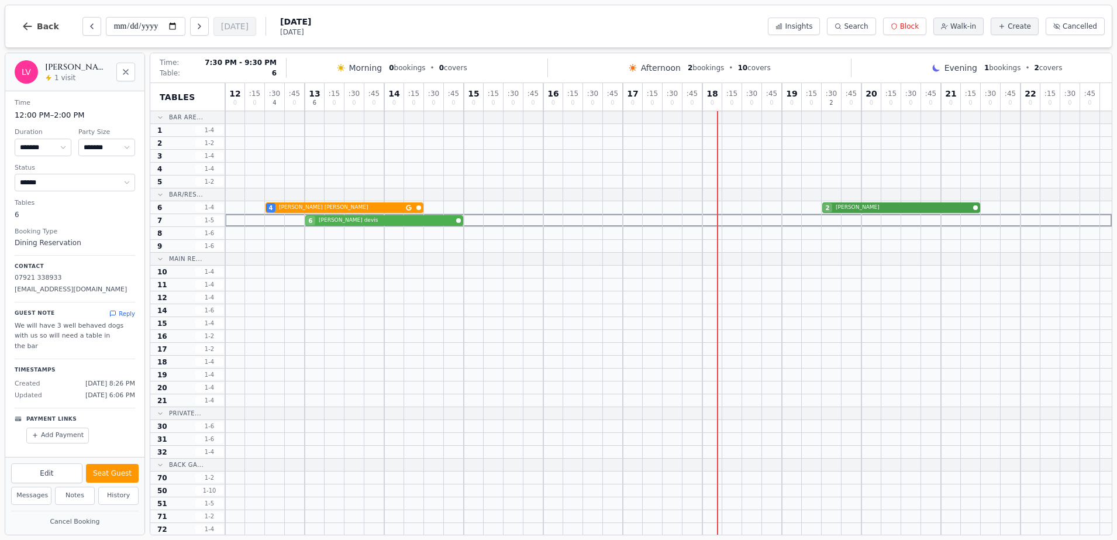
click at [864, 208] on div "4 [PERSON_NAME] 2 [PERSON_NAME]" at bounding box center [668, 207] width 887 height 13
select select "*"
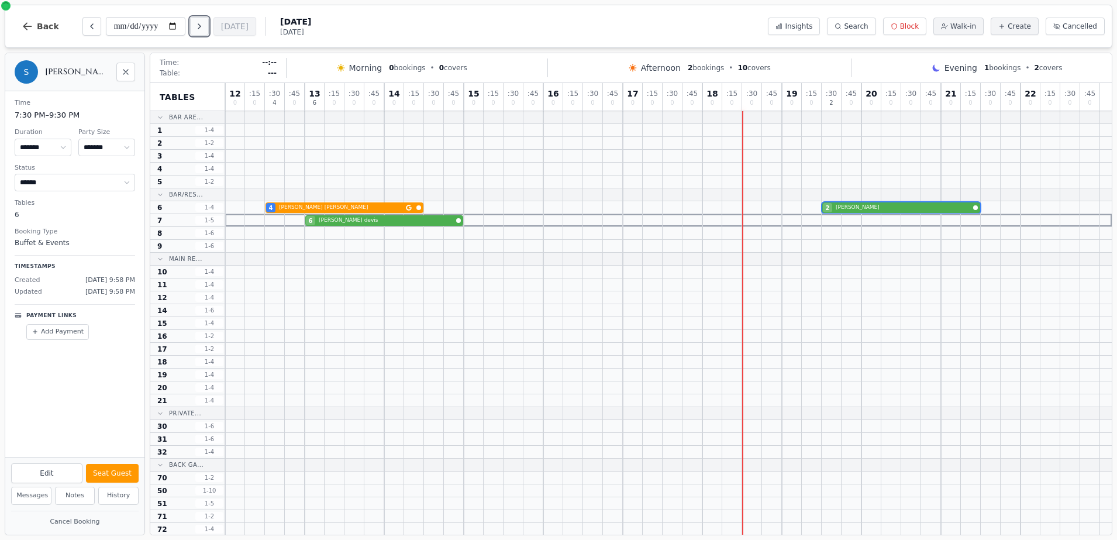
click at [195, 21] on button "Next day" at bounding box center [199, 26] width 19 height 19
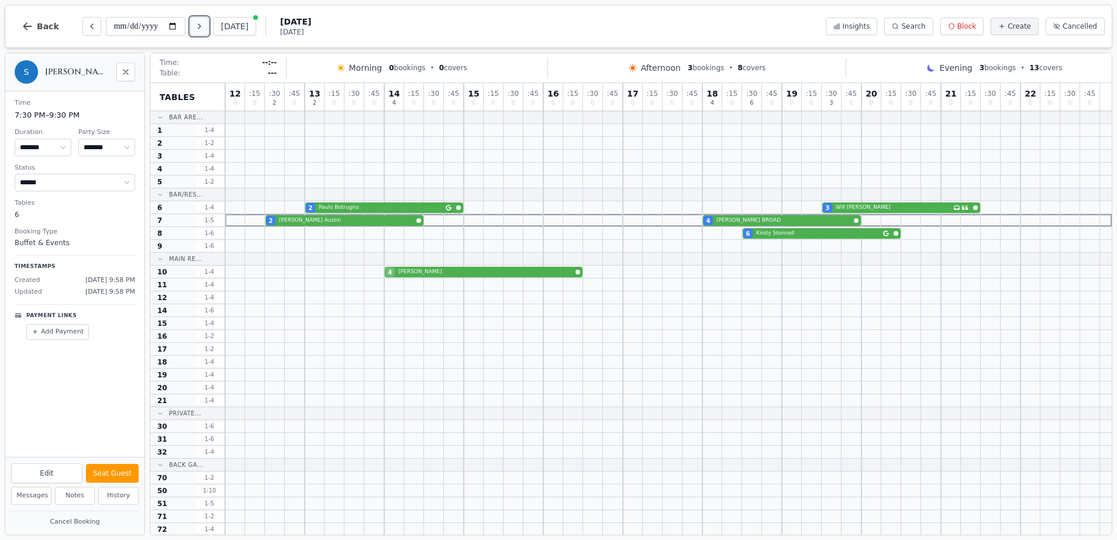
click at [195, 21] on button "Next day" at bounding box center [199, 26] width 19 height 19
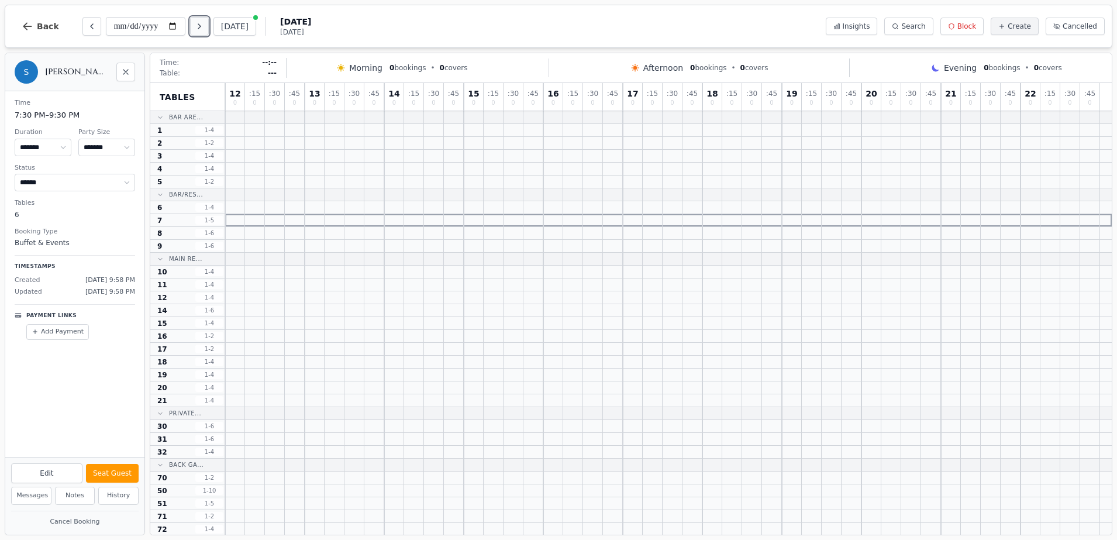
click at [195, 21] on button "Next day" at bounding box center [199, 26] width 19 height 19
type input "**********"
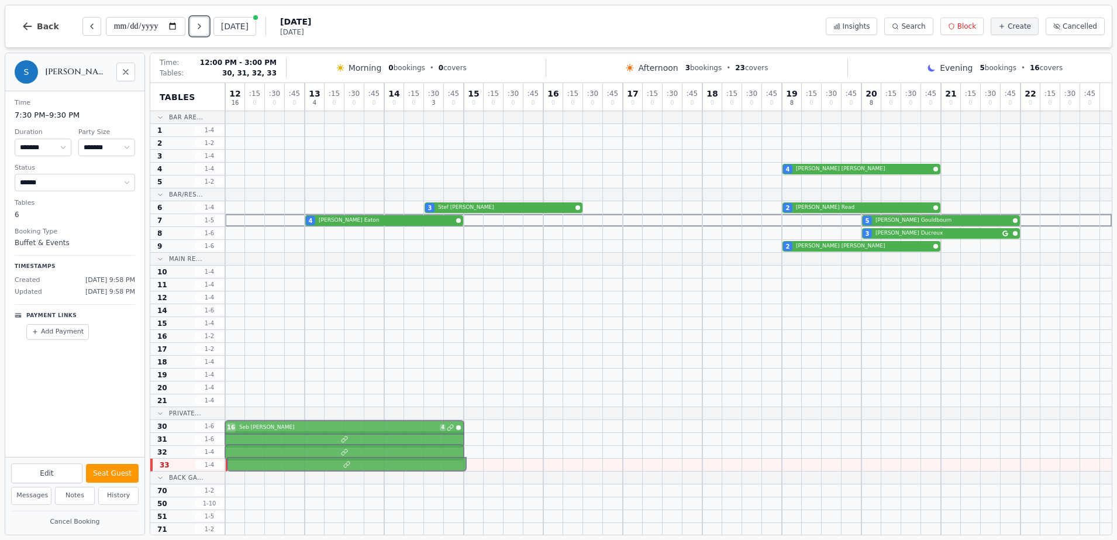
click at [344, 442] on div at bounding box center [668, 439] width 887 height 13
select select "*****"
select select "**"
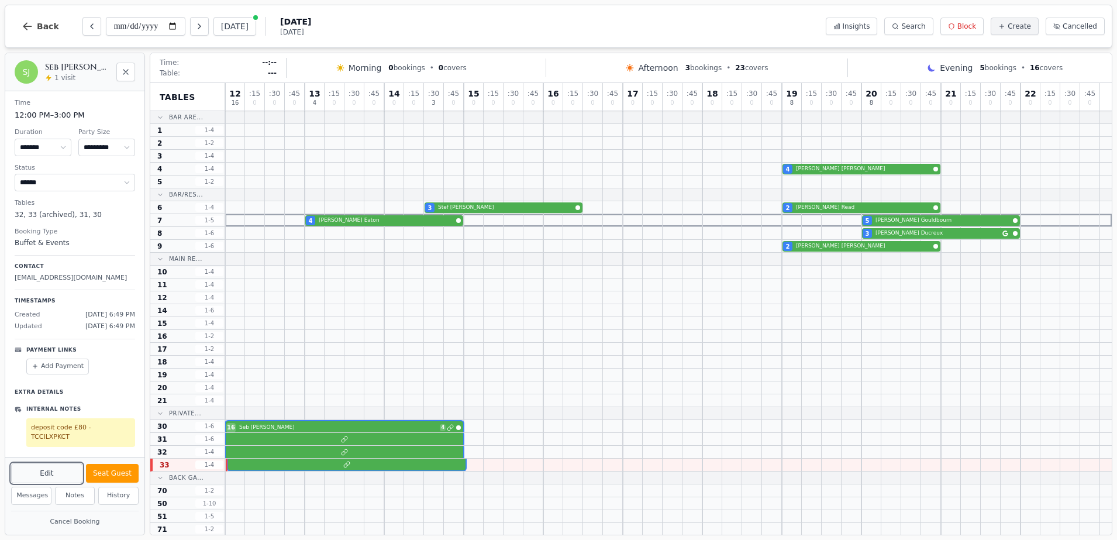
click at [61, 477] on button "Edit" at bounding box center [46, 473] width 71 height 20
select select "**"
select select "*****"
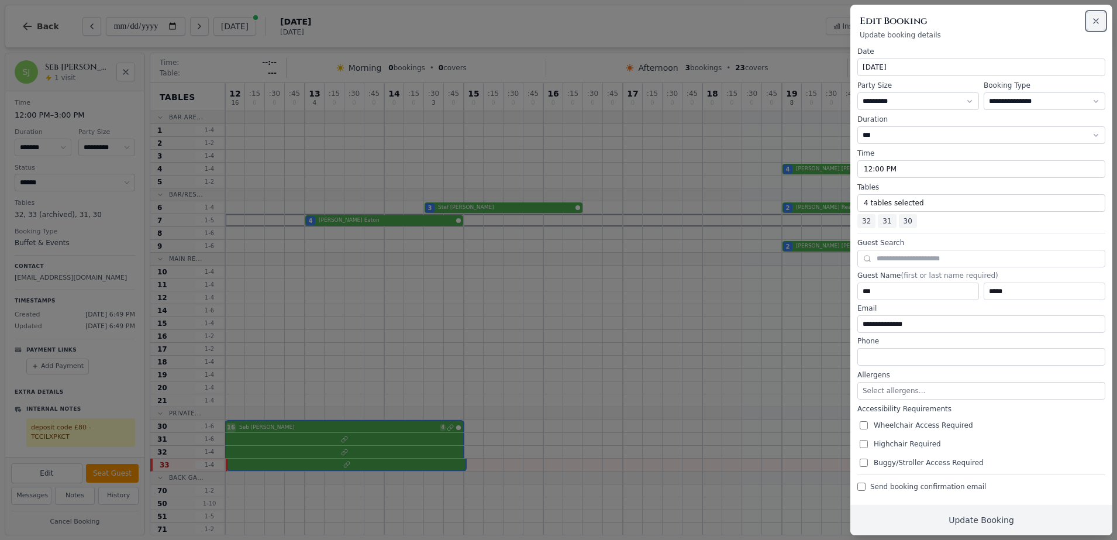
click at [1098, 16] on icon "button" at bounding box center [1095, 20] width 9 height 9
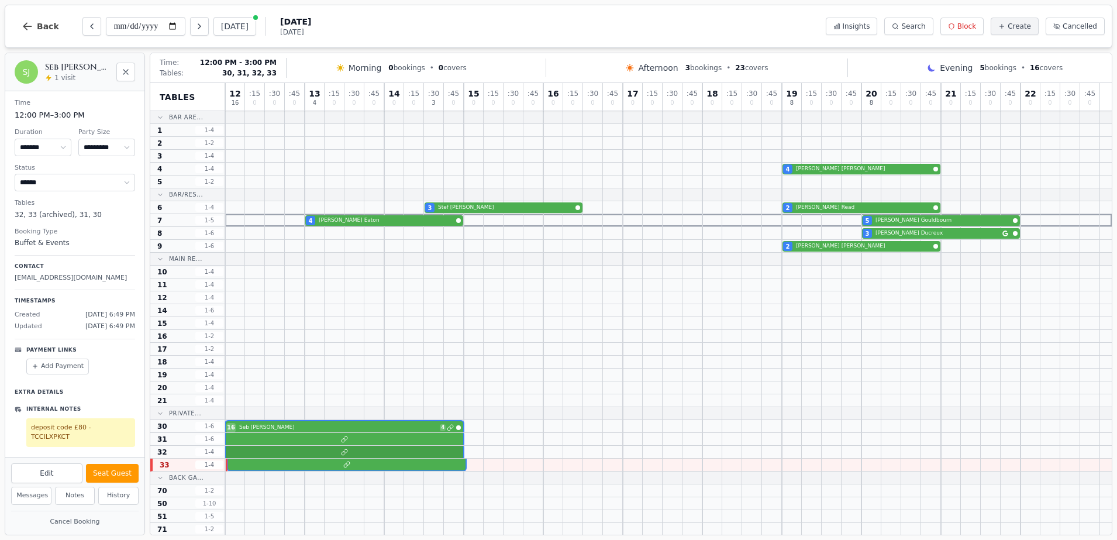
click at [375, 451] on div at bounding box center [668, 452] width 887 height 13
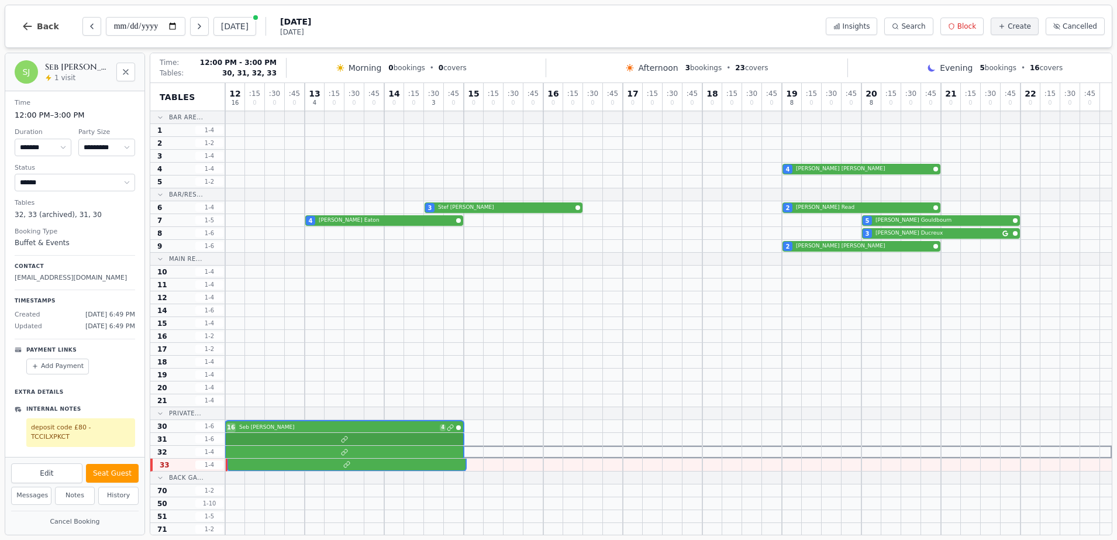
click at [401, 433] on div at bounding box center [668, 439] width 887 height 13
click at [44, 475] on button "Edit" at bounding box center [46, 473] width 71 height 20
select select "**"
select select "*****"
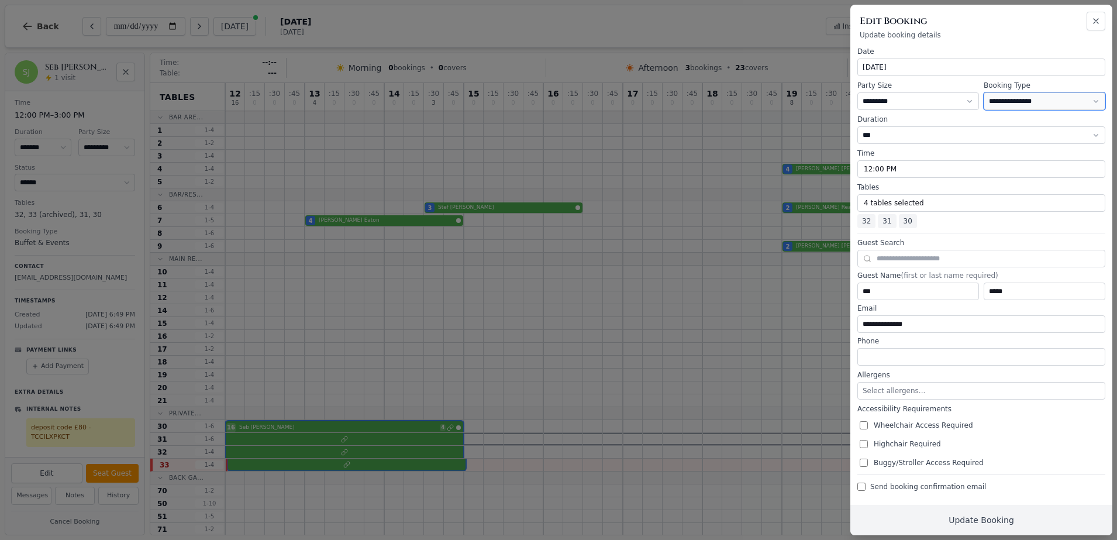
click at [1025, 92] on select "**********" at bounding box center [1045, 101] width 122 height 18
select select "**********"
click at [984, 92] on select "**********" at bounding box center [1045, 101] width 122 height 18
click at [908, 163] on button "Select Time" at bounding box center [981, 169] width 248 height 18
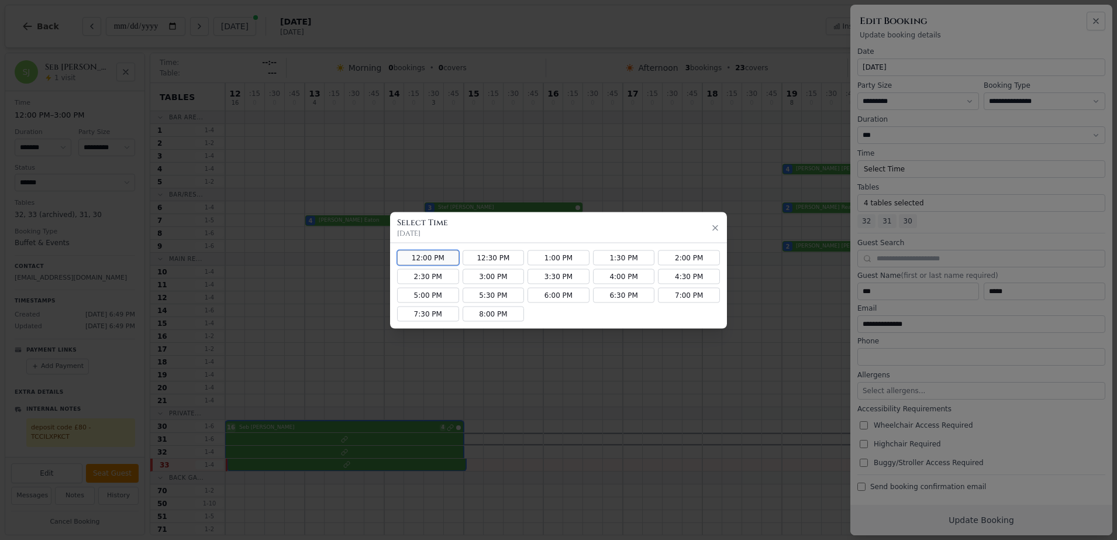
click at [444, 261] on button "12:00 PM" at bounding box center [428, 257] width 62 height 15
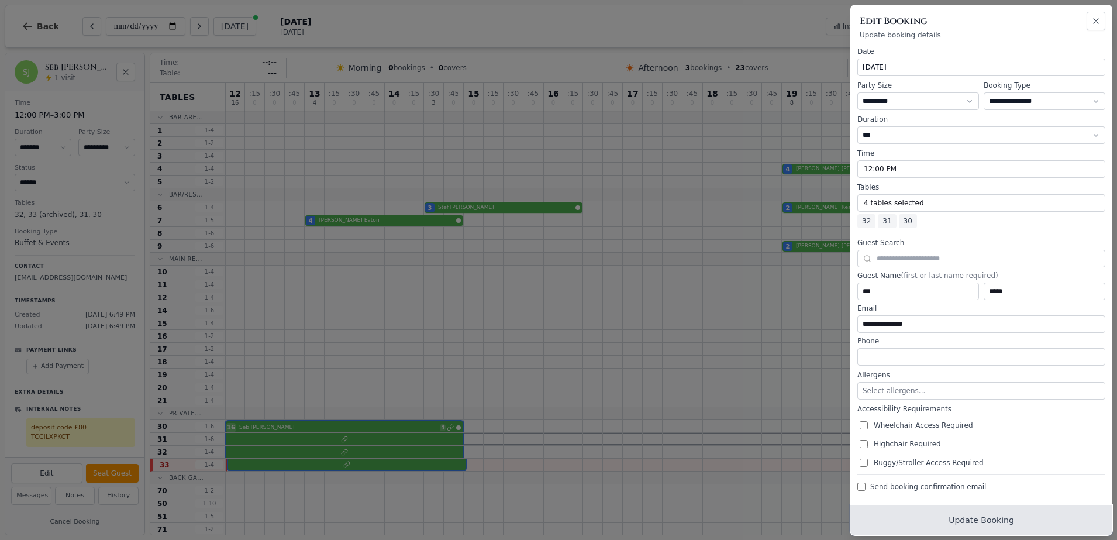
click at [961, 521] on button "Update Booking" at bounding box center [981, 520] width 262 height 30
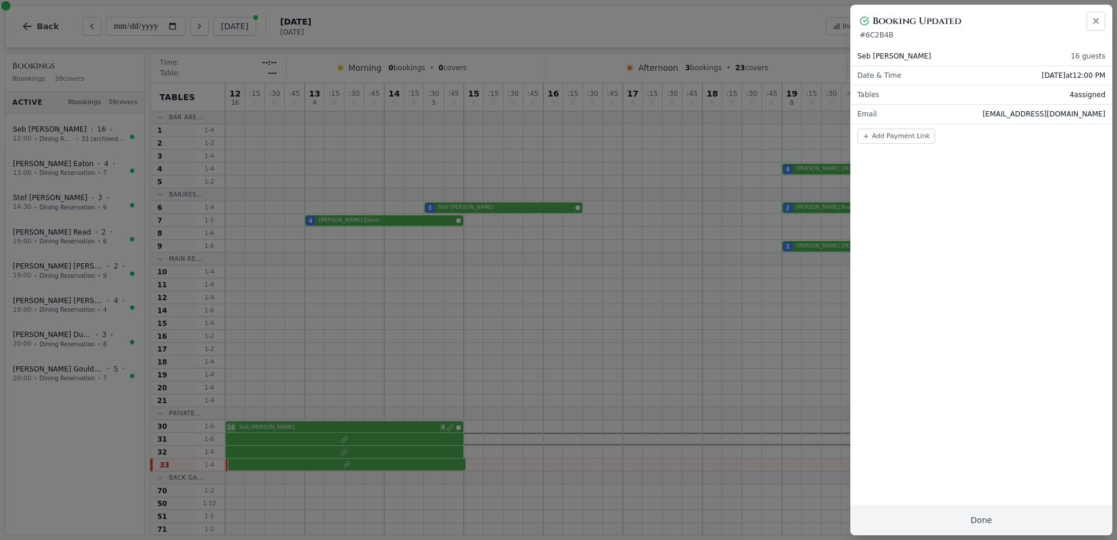
click at [712, 36] on div at bounding box center [558, 270] width 1117 height 540
click at [1096, 35] on p "# 6C2B4B" at bounding box center [981, 34] width 243 height 9
click at [1095, 21] on icon "button" at bounding box center [1095, 20] width 9 height 9
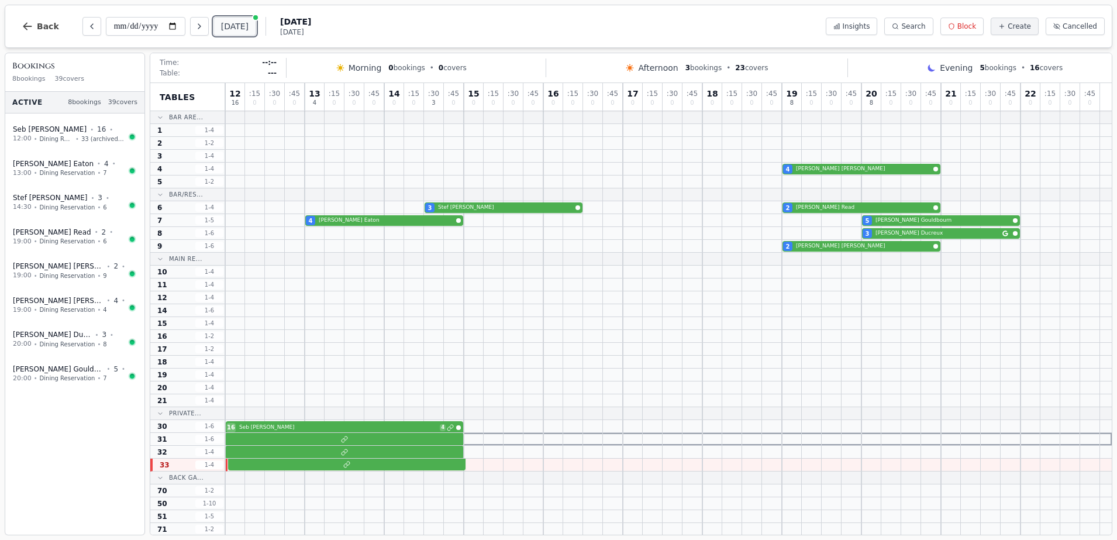
click at [247, 25] on button "[DATE]" at bounding box center [234, 26] width 43 height 19
type input "**********"
